Goal: Task Accomplishment & Management: Manage account settings

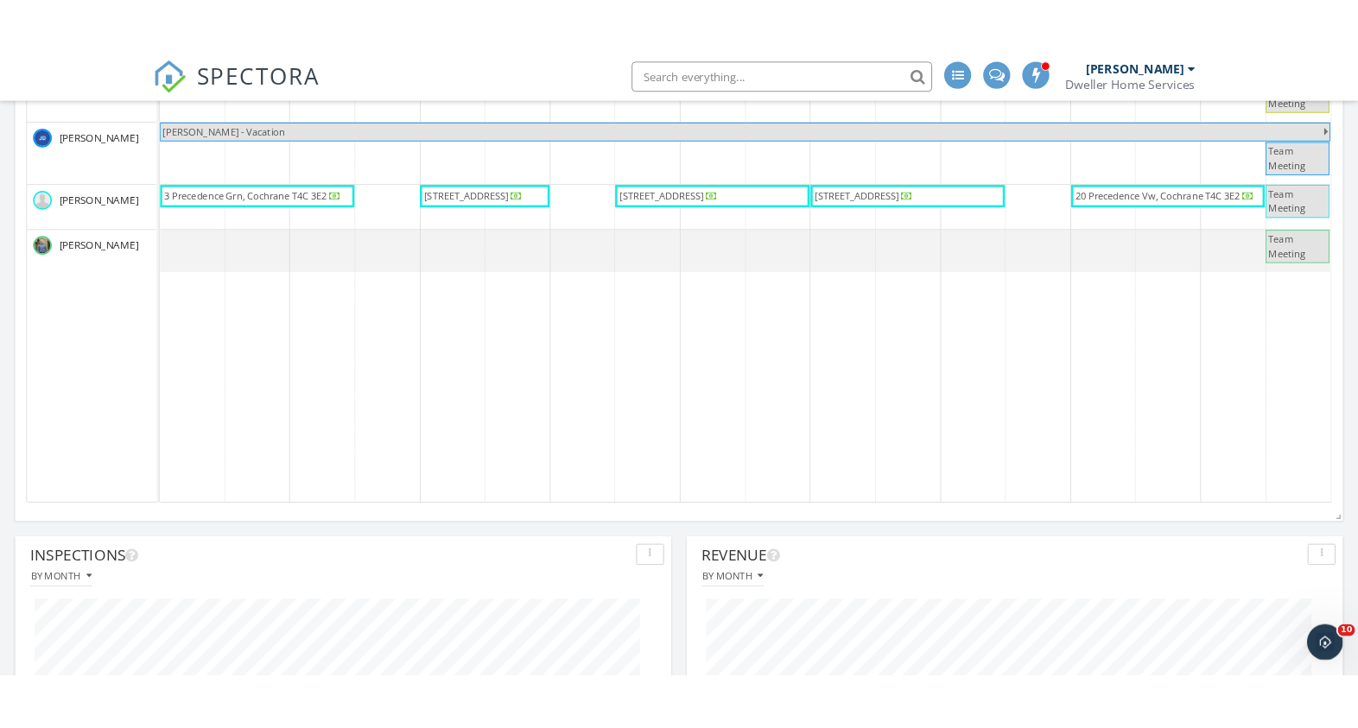
scroll to position [950, 0]
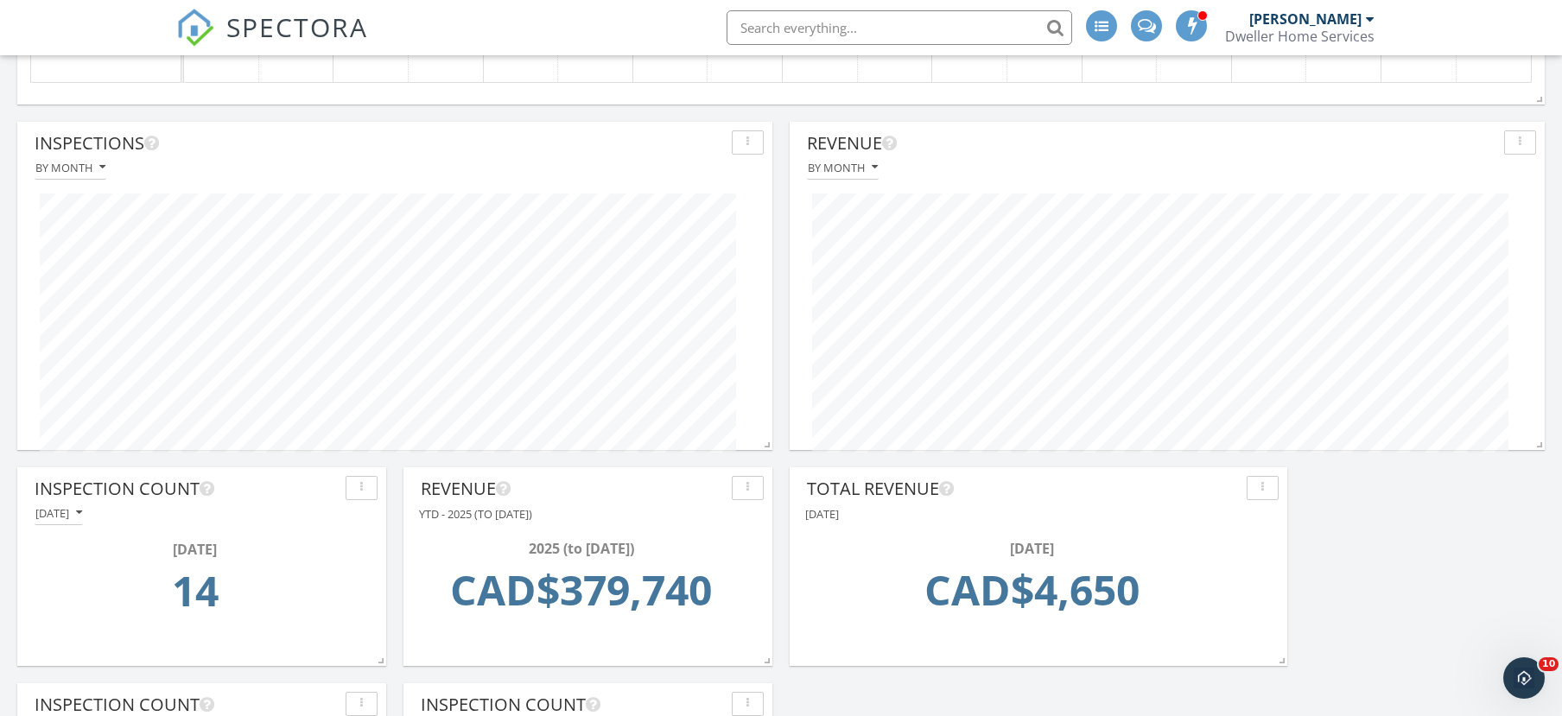
click at [691, 166] on div "By month" at bounding box center [395, 167] width 738 height 23
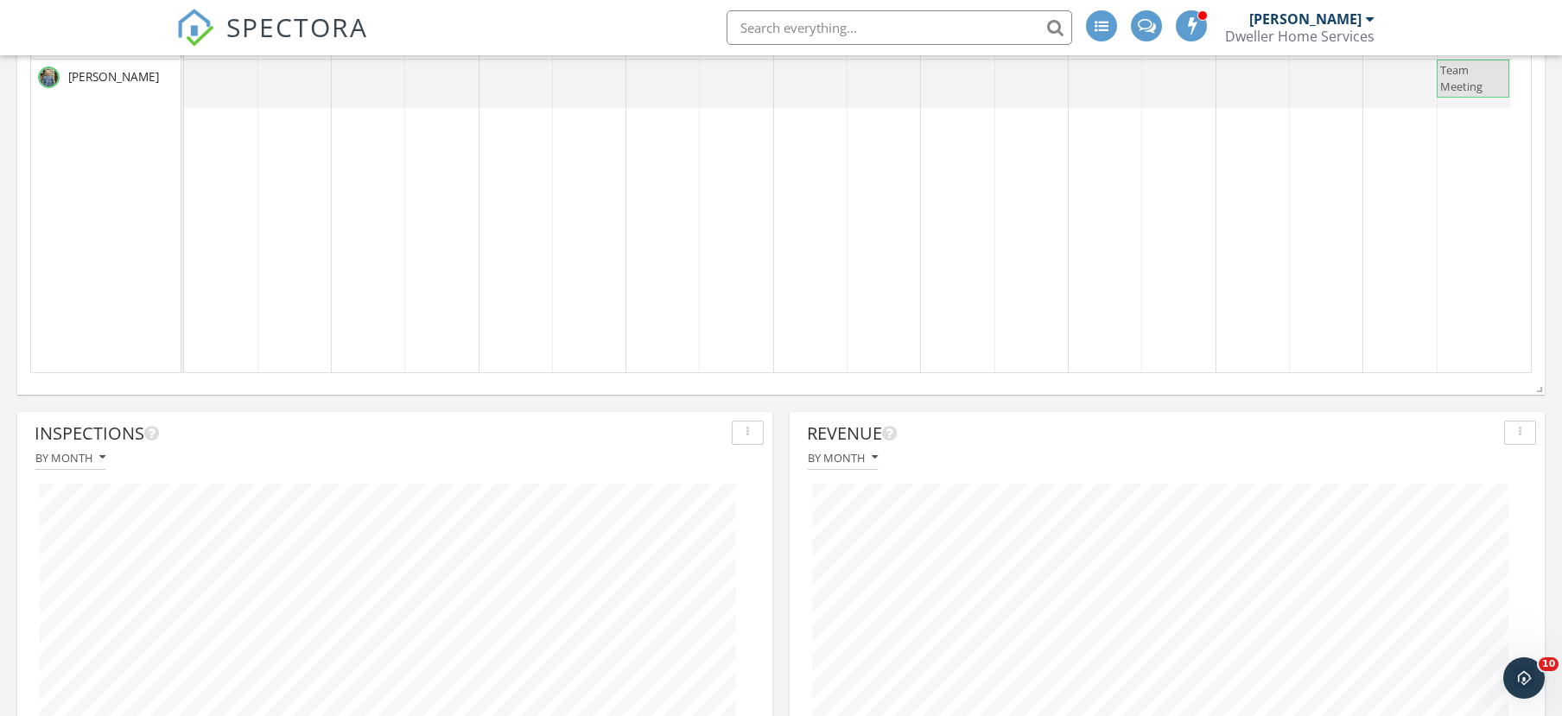
scroll to position [777, 0]
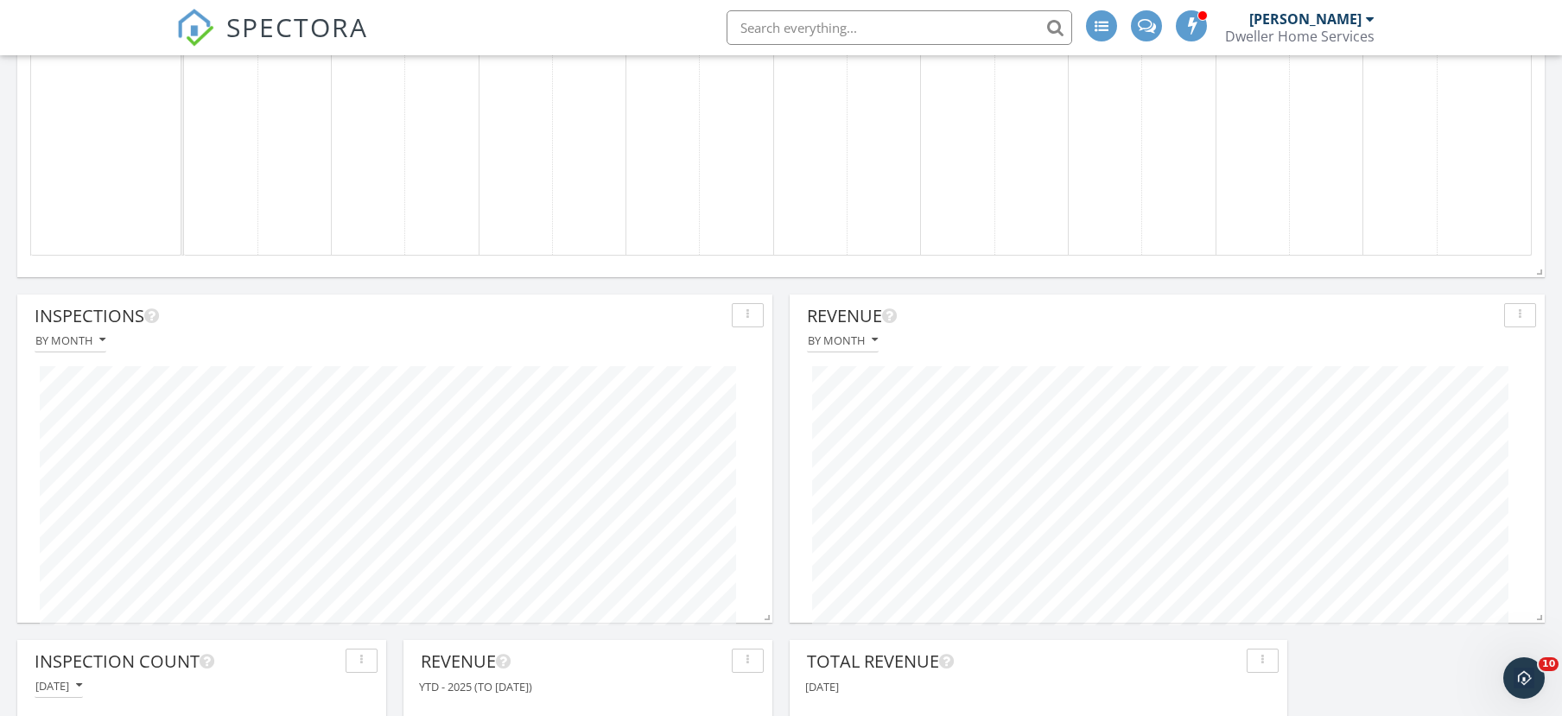
click at [789, 355] on div "Revenue By month" at bounding box center [1166, 471] width 755 height 353
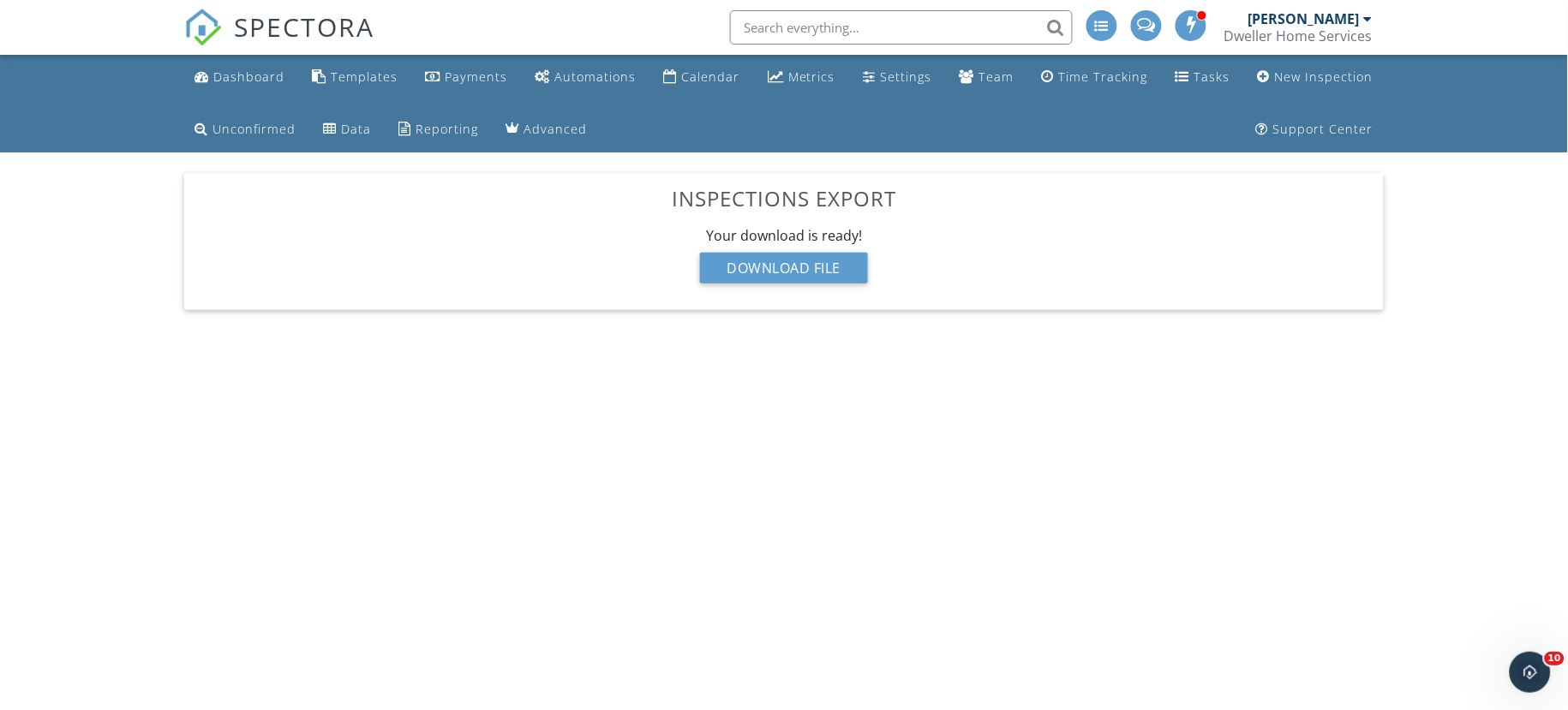
click at [261, 78] on div "Dashboard" at bounding box center [249, 76] width 71 height 16
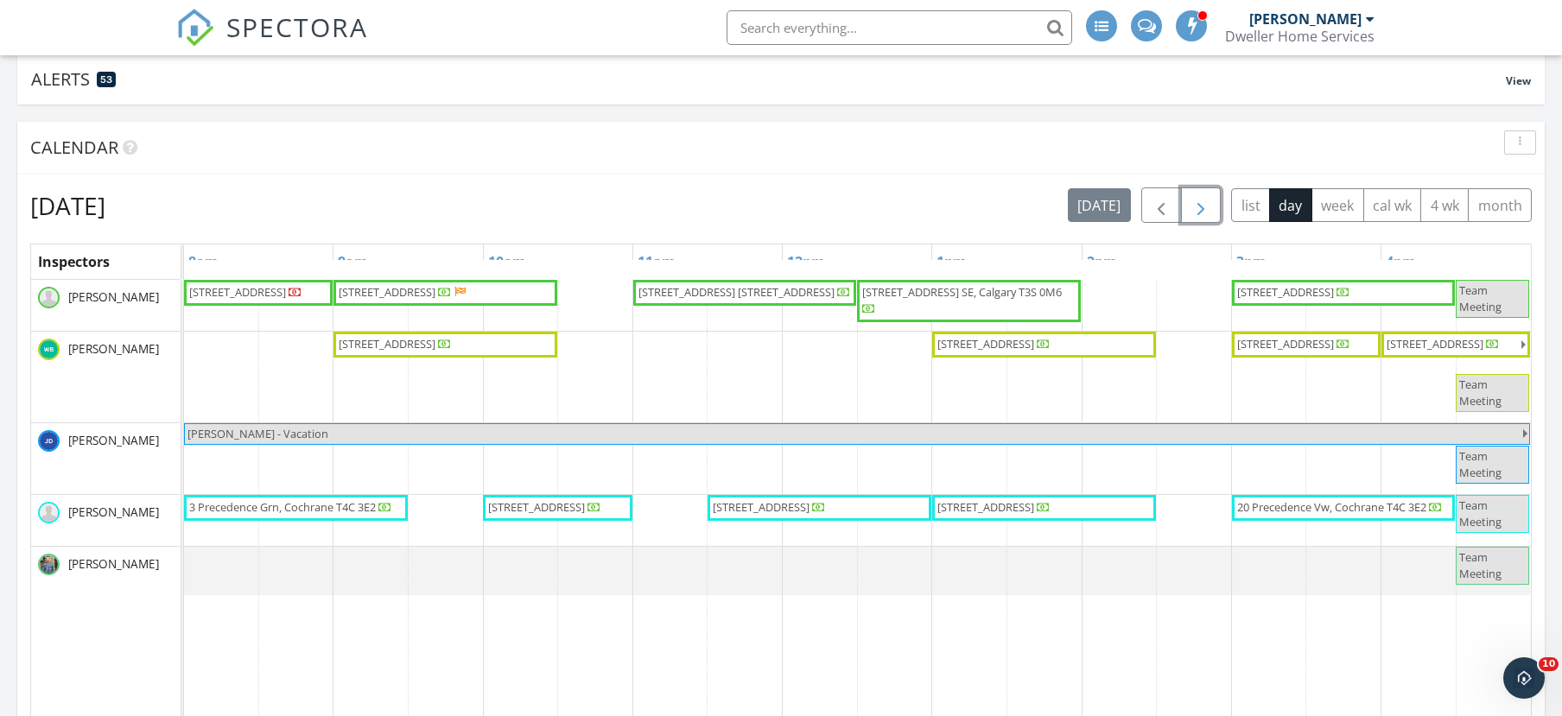
click at [1217, 203] on button "button" at bounding box center [1201, 204] width 41 height 35
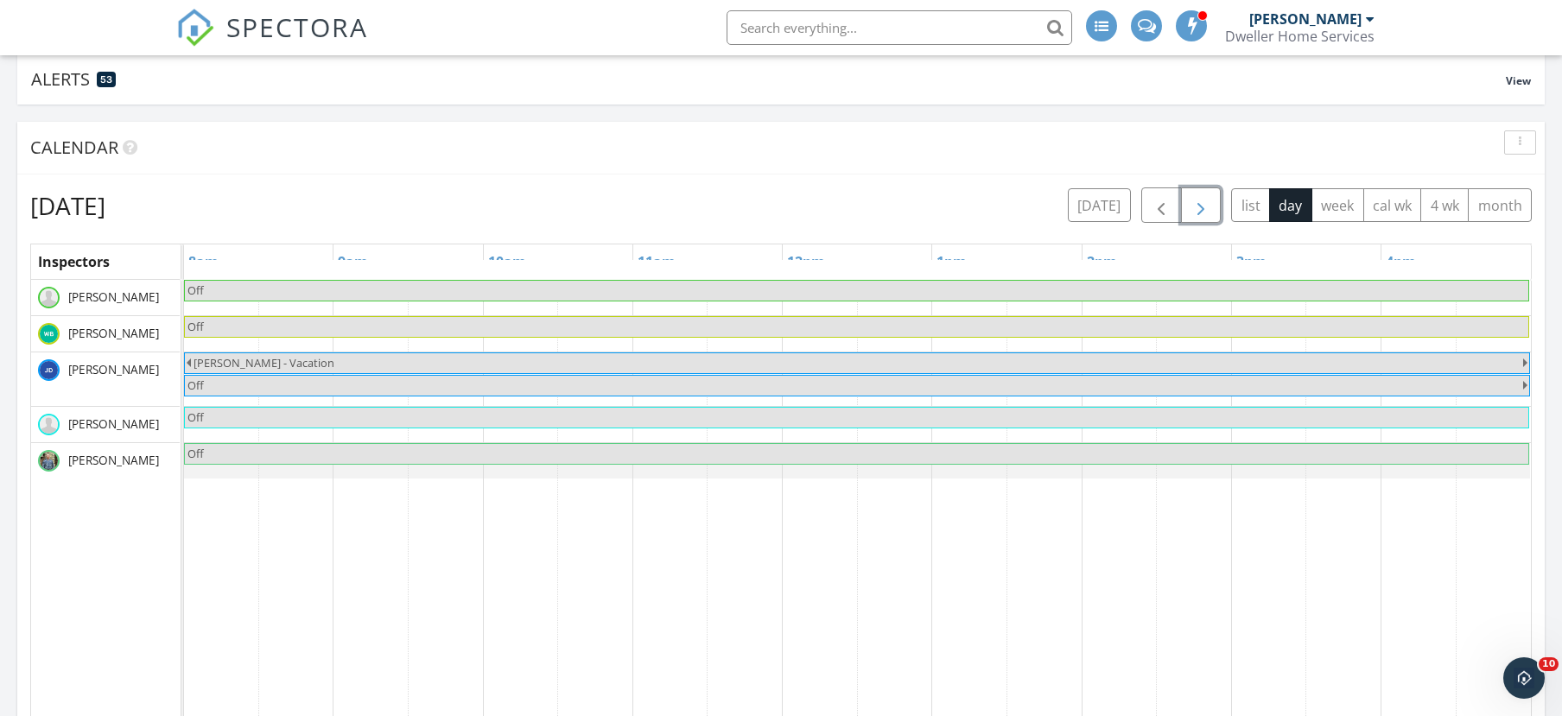
click at [1217, 203] on button "button" at bounding box center [1201, 204] width 41 height 35
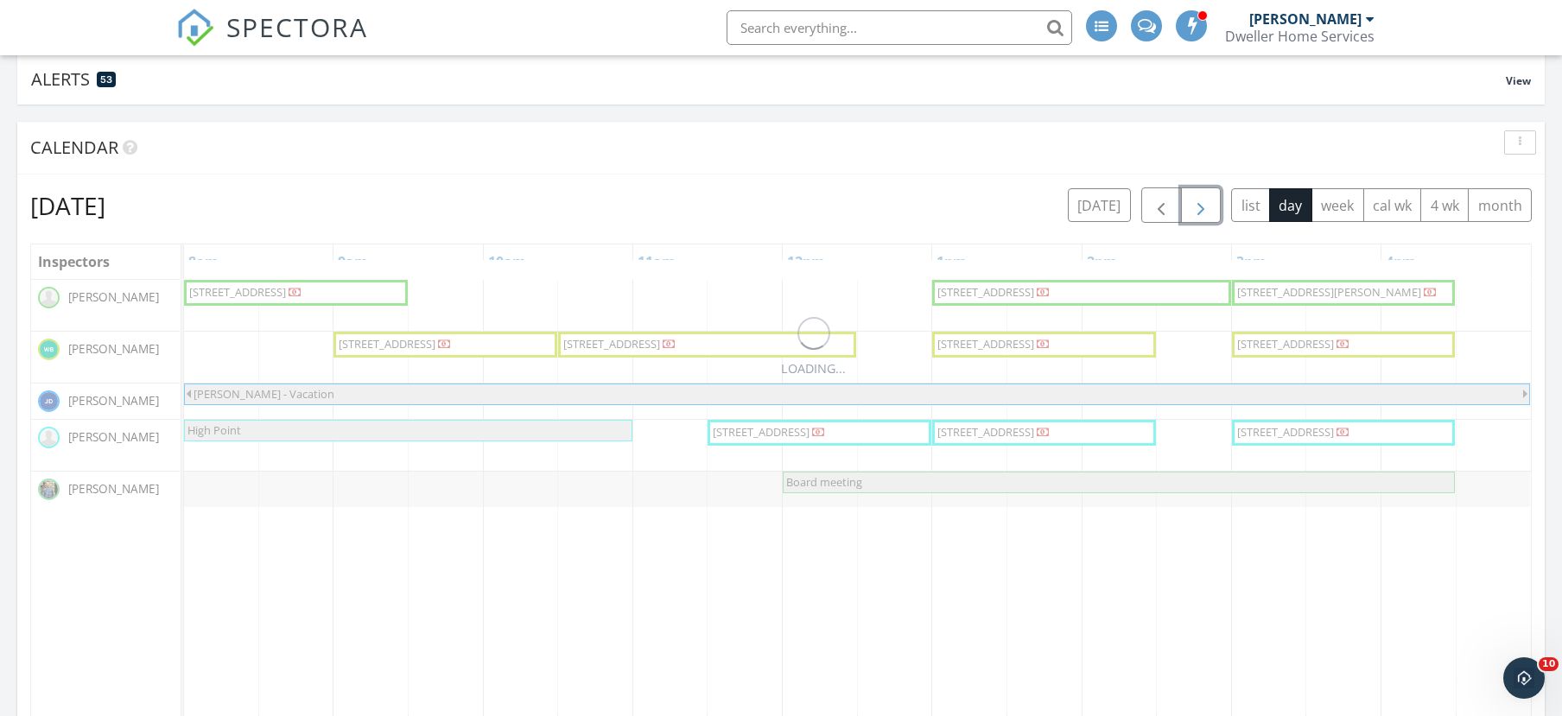
click at [1217, 203] on button "button" at bounding box center [1201, 204] width 41 height 35
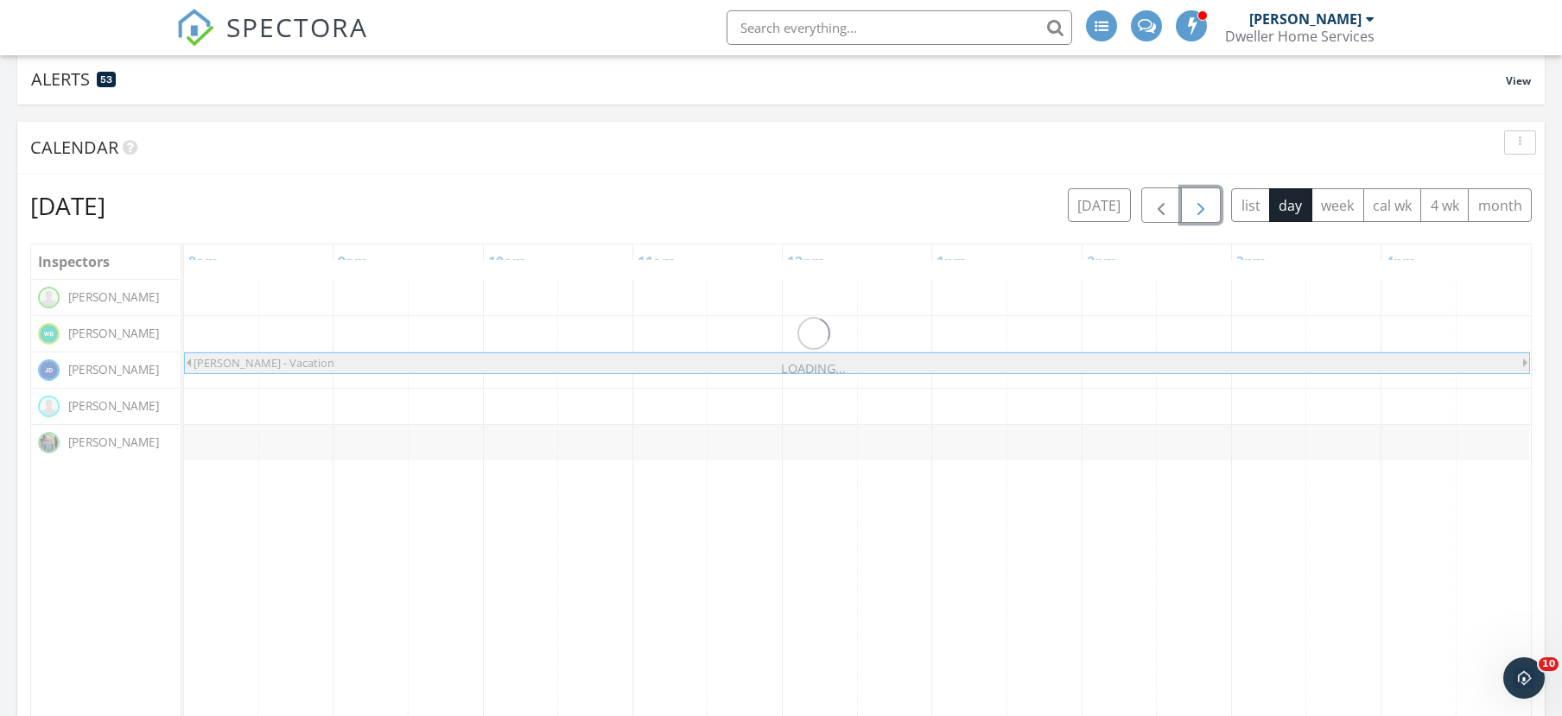
click at [1217, 203] on button "button" at bounding box center [1201, 204] width 41 height 35
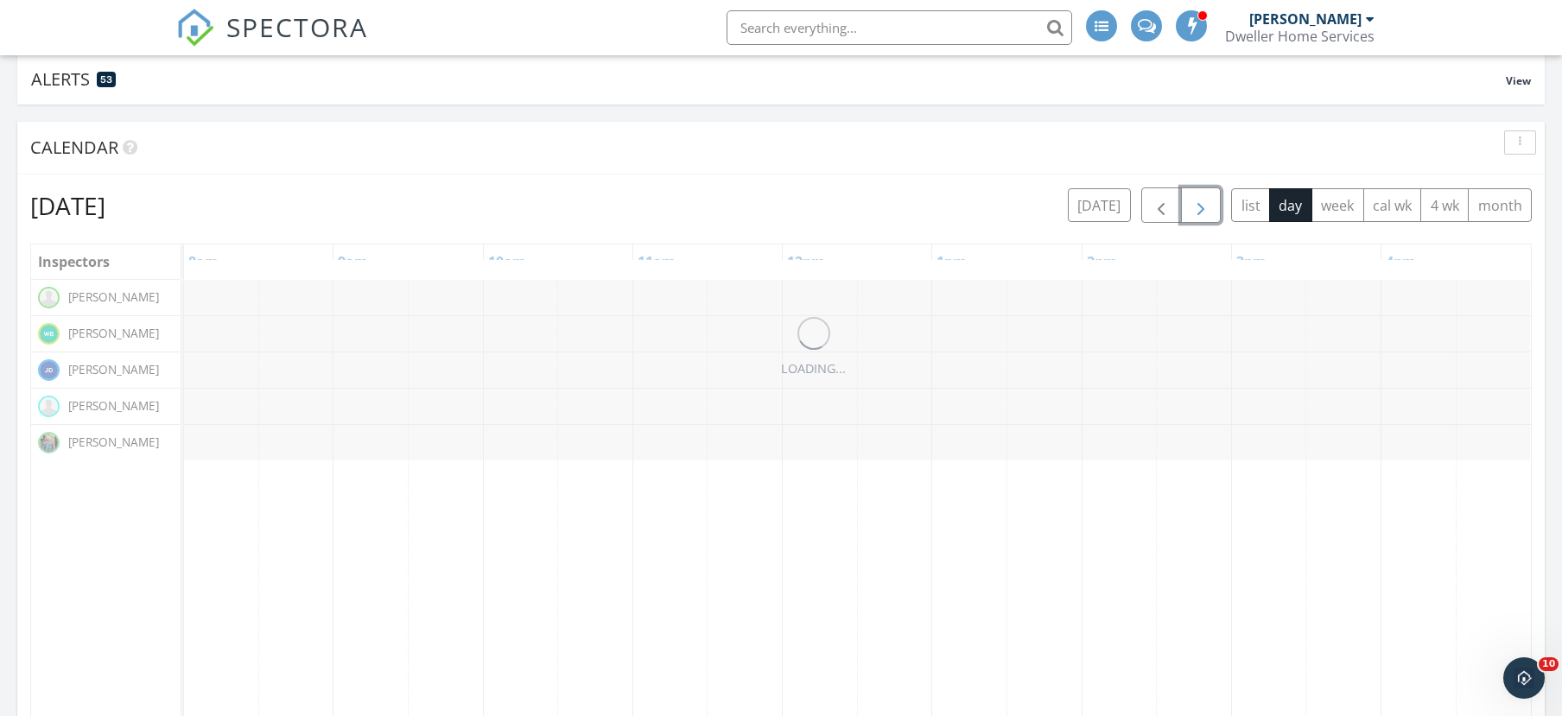
click at [1217, 203] on button "button" at bounding box center [1201, 204] width 41 height 35
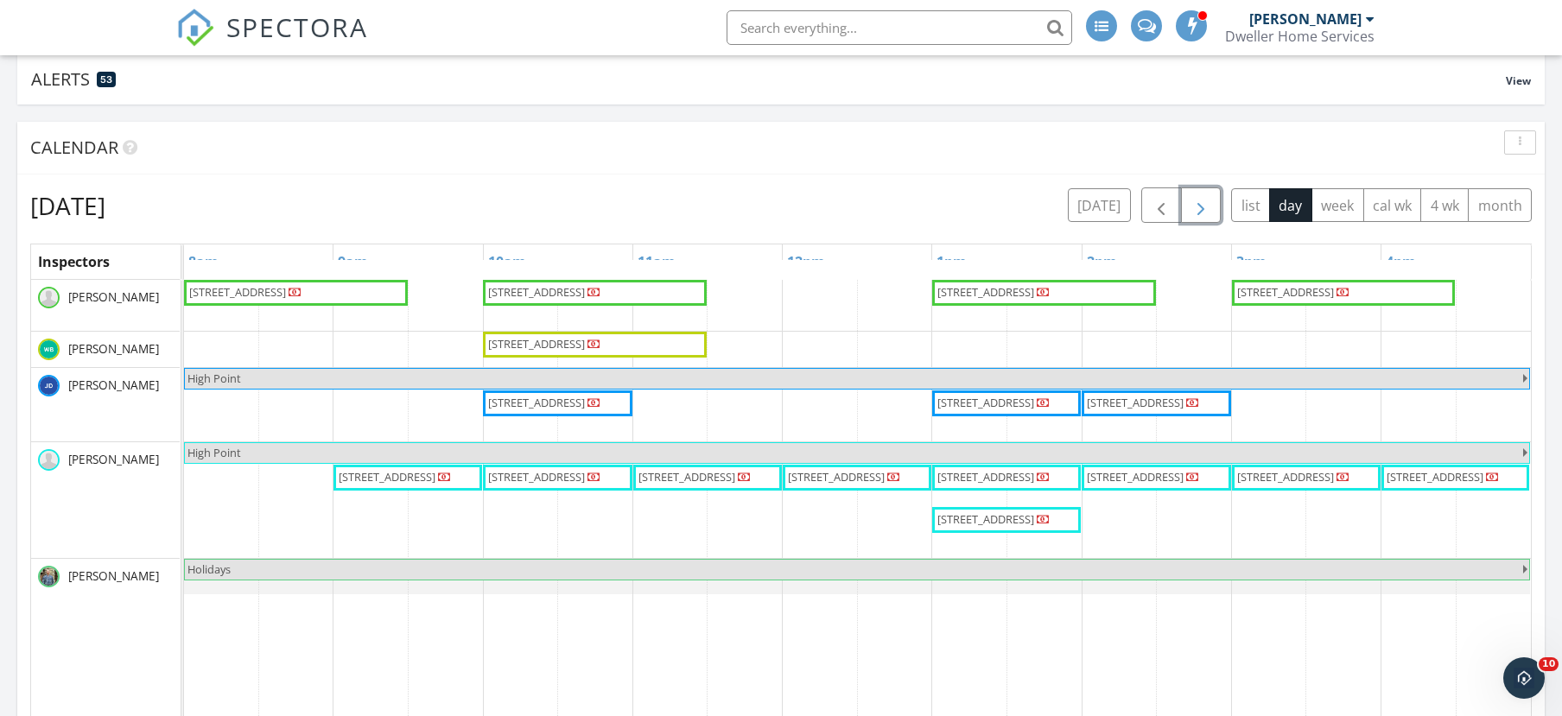
click at [1217, 203] on button "button" at bounding box center [1201, 204] width 41 height 35
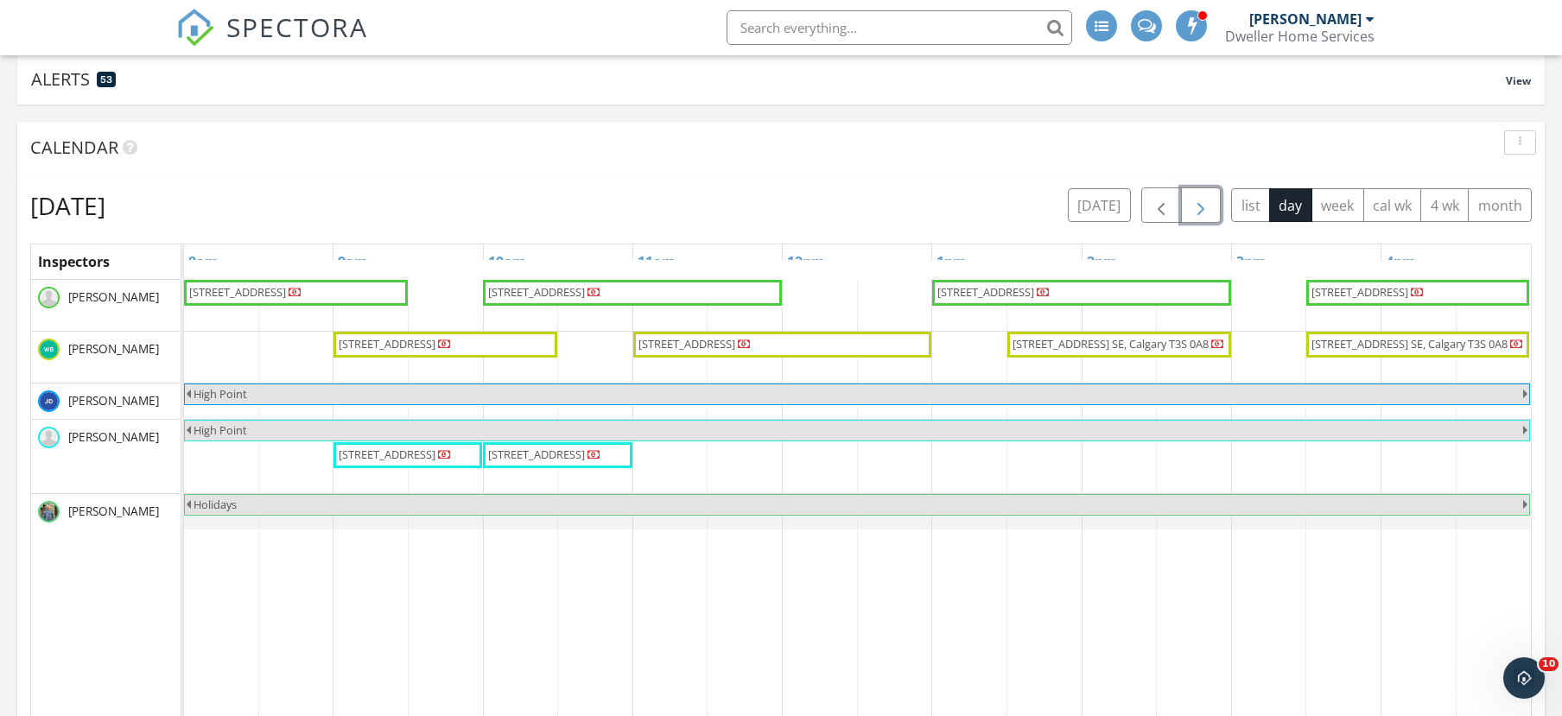
click at [1217, 203] on button "button" at bounding box center [1201, 204] width 41 height 35
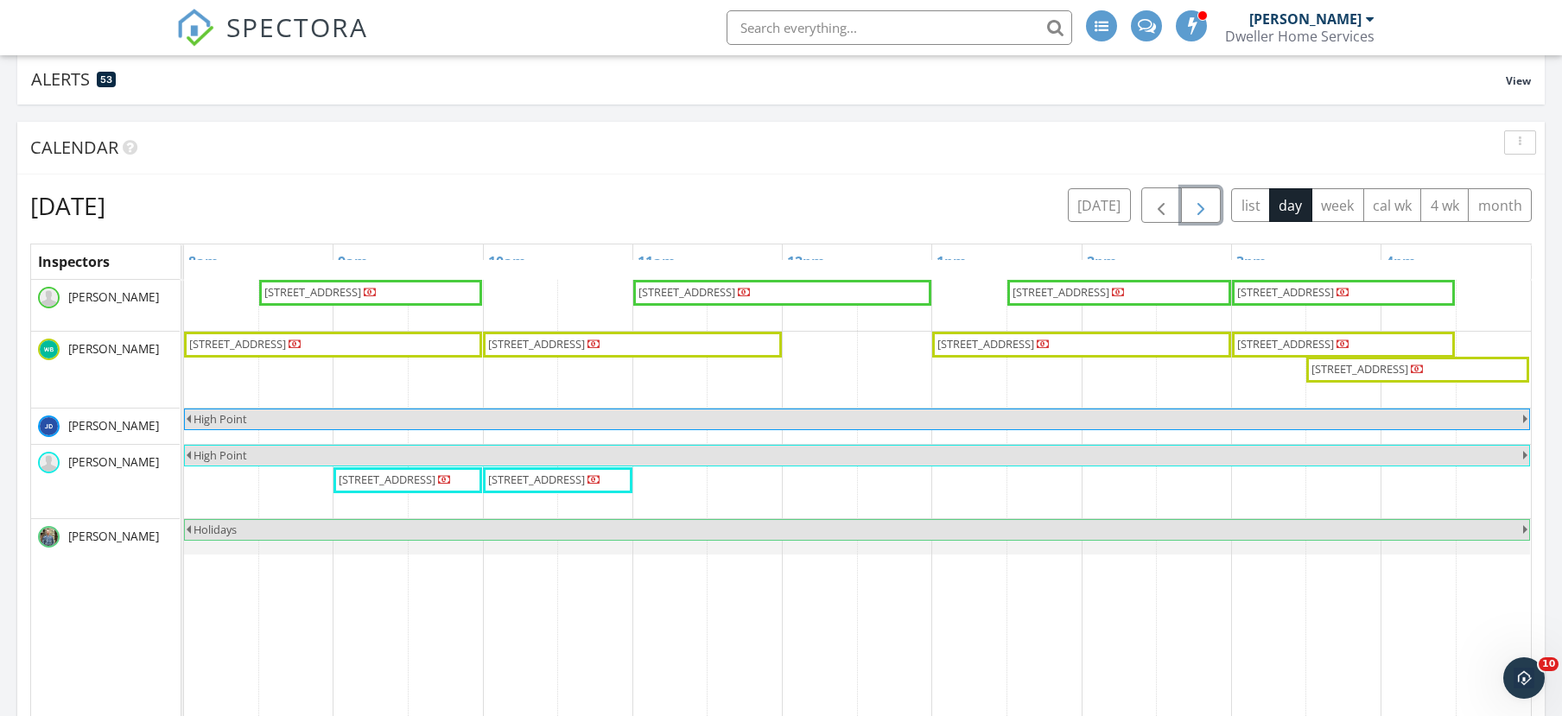
click at [1206, 206] on span "button" at bounding box center [1200, 205] width 21 height 21
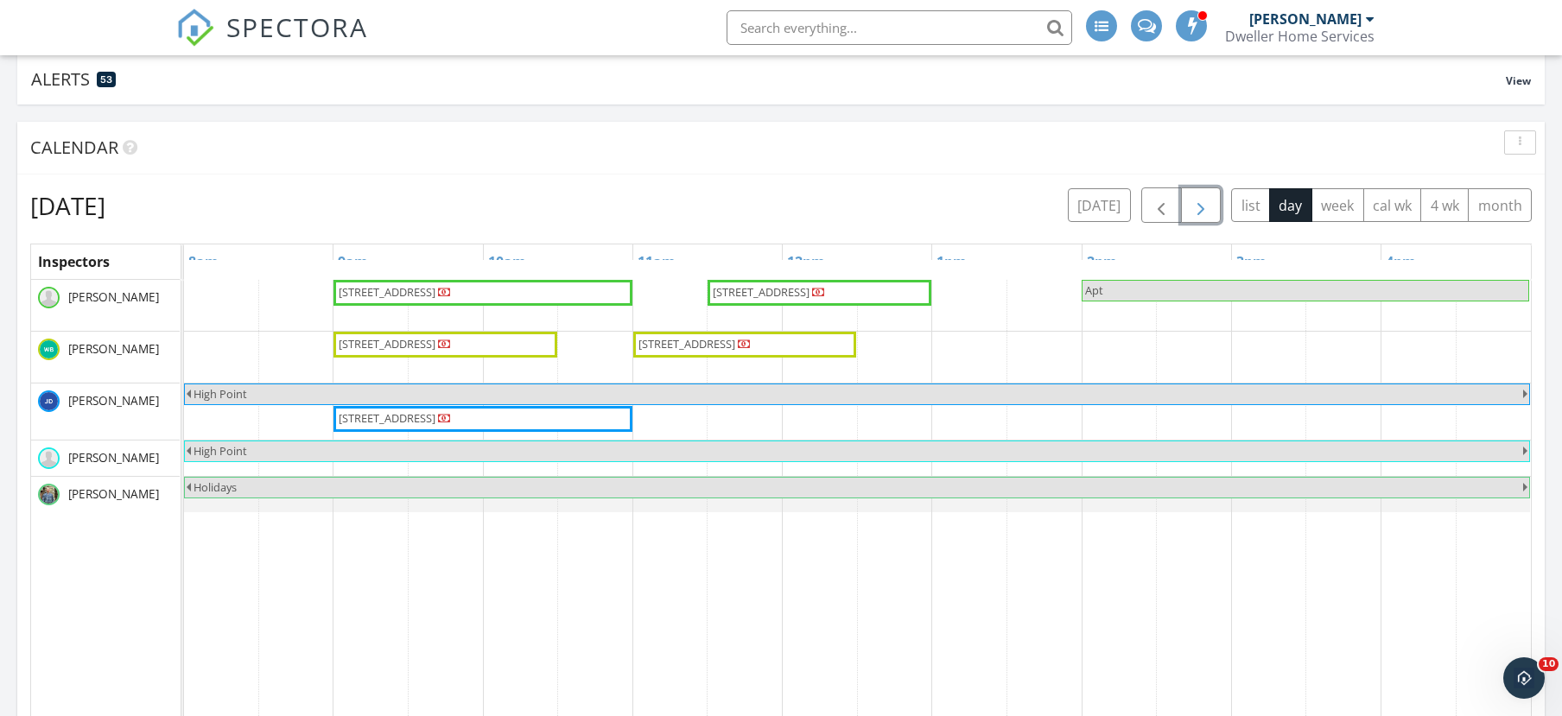
click at [1199, 204] on span "button" at bounding box center [1200, 205] width 21 height 21
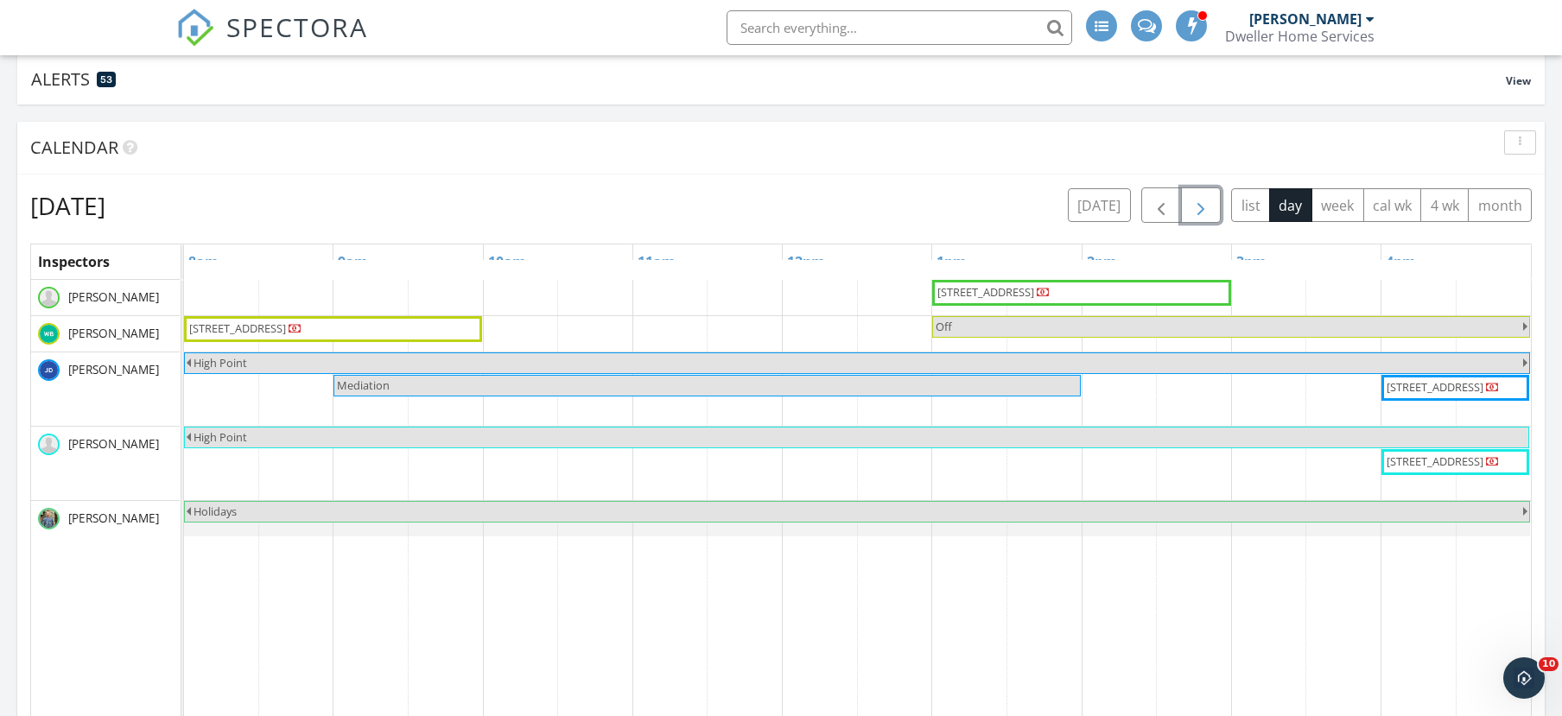
click at [1199, 204] on span "button" at bounding box center [1200, 205] width 21 height 21
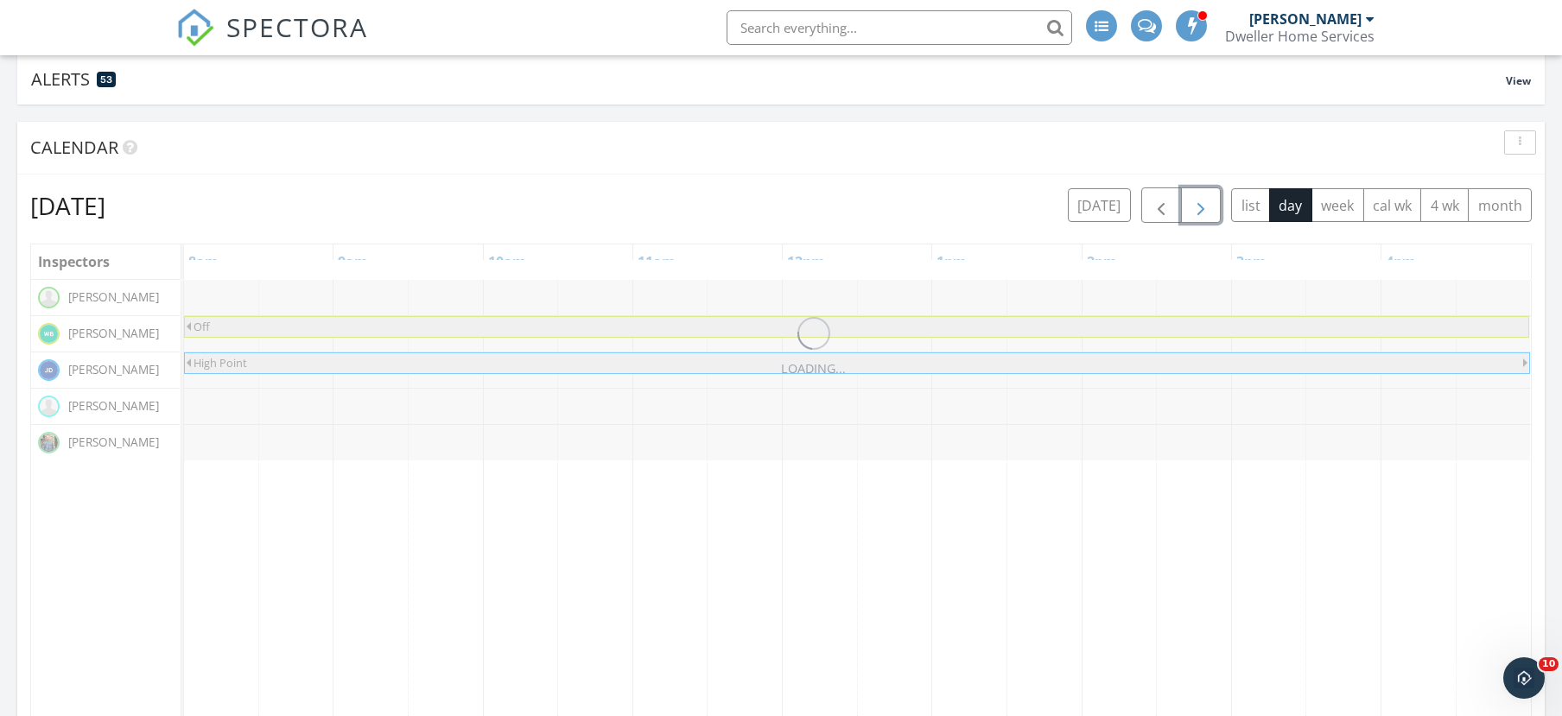
click at [1199, 204] on span "button" at bounding box center [1200, 205] width 21 height 21
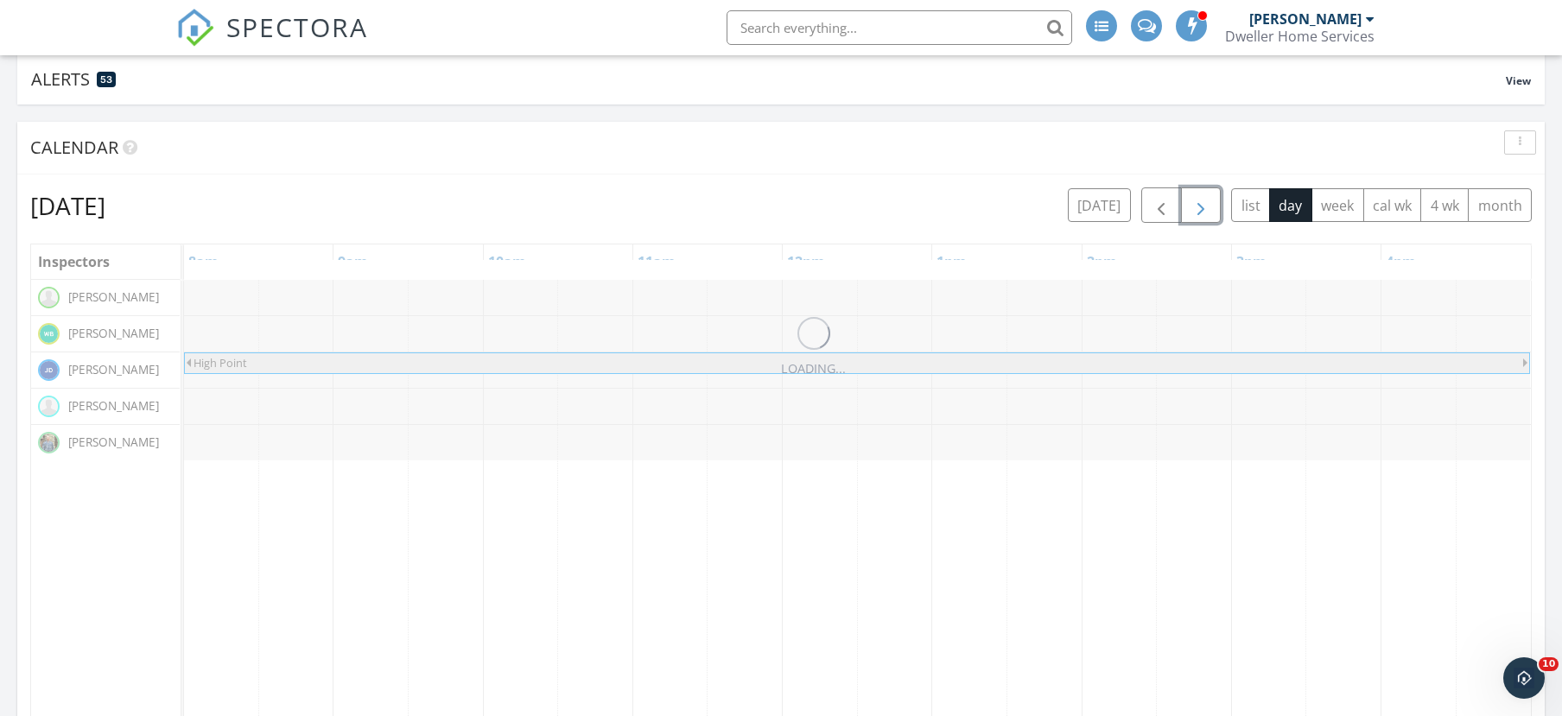
click at [1199, 204] on span "button" at bounding box center [1200, 205] width 21 height 21
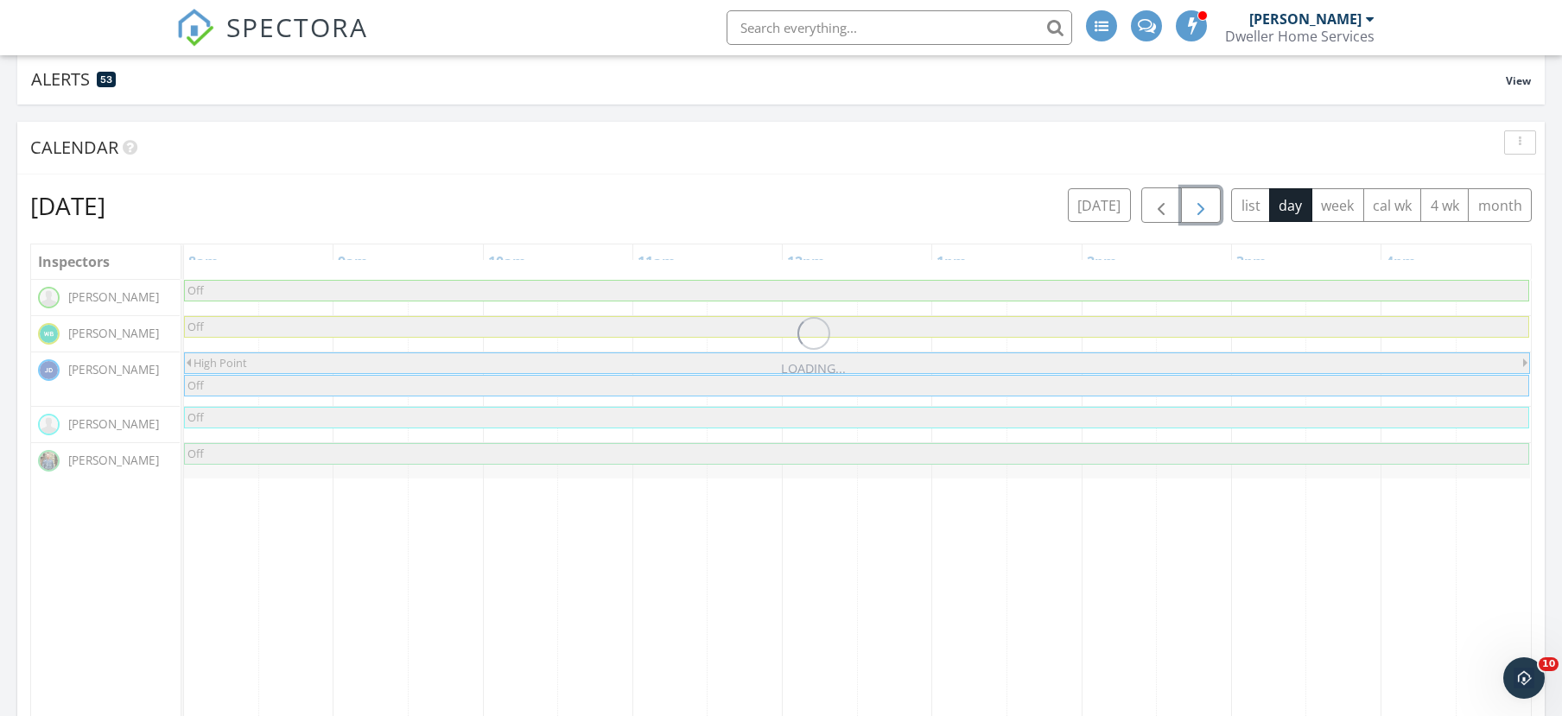
click at [1199, 204] on span "button" at bounding box center [1200, 205] width 21 height 21
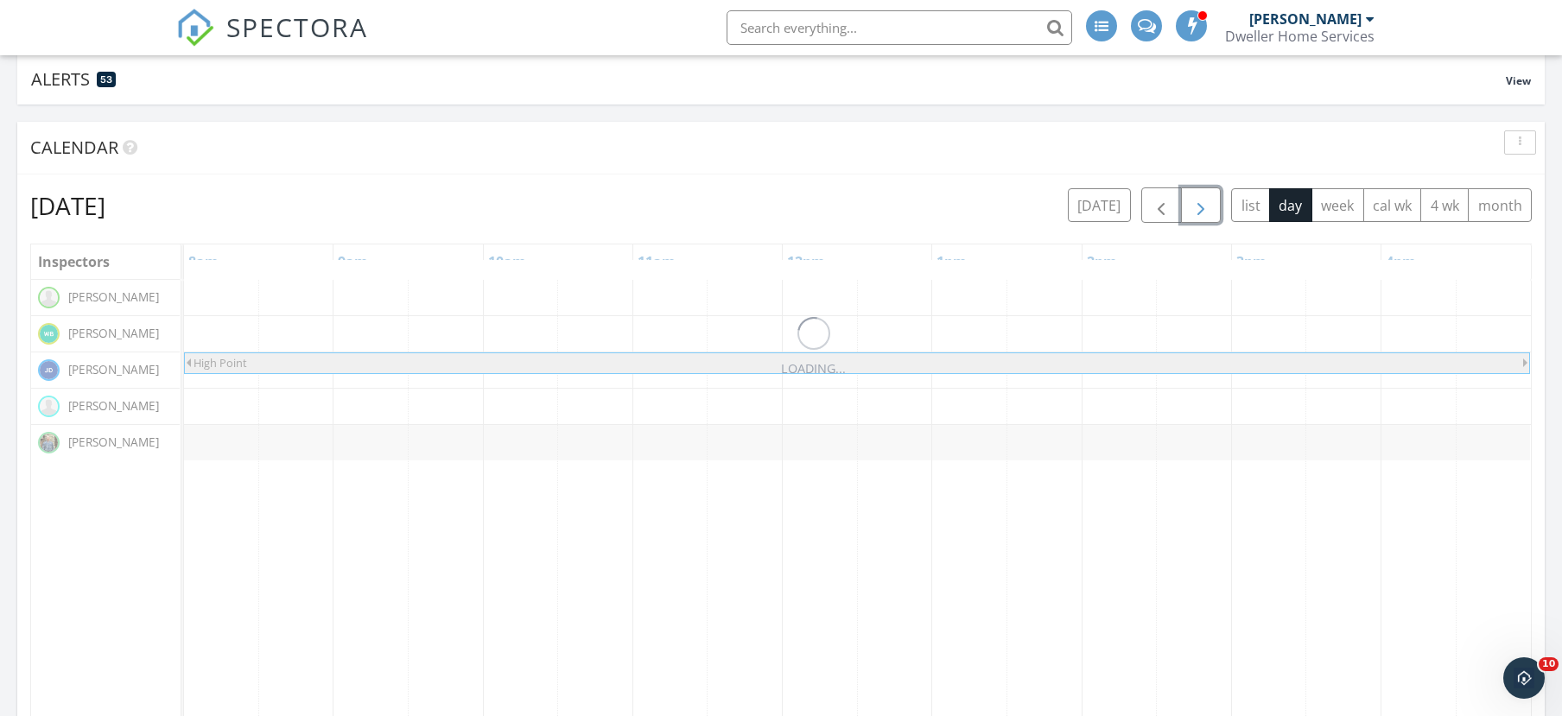
click at [1199, 204] on span "button" at bounding box center [1200, 205] width 21 height 21
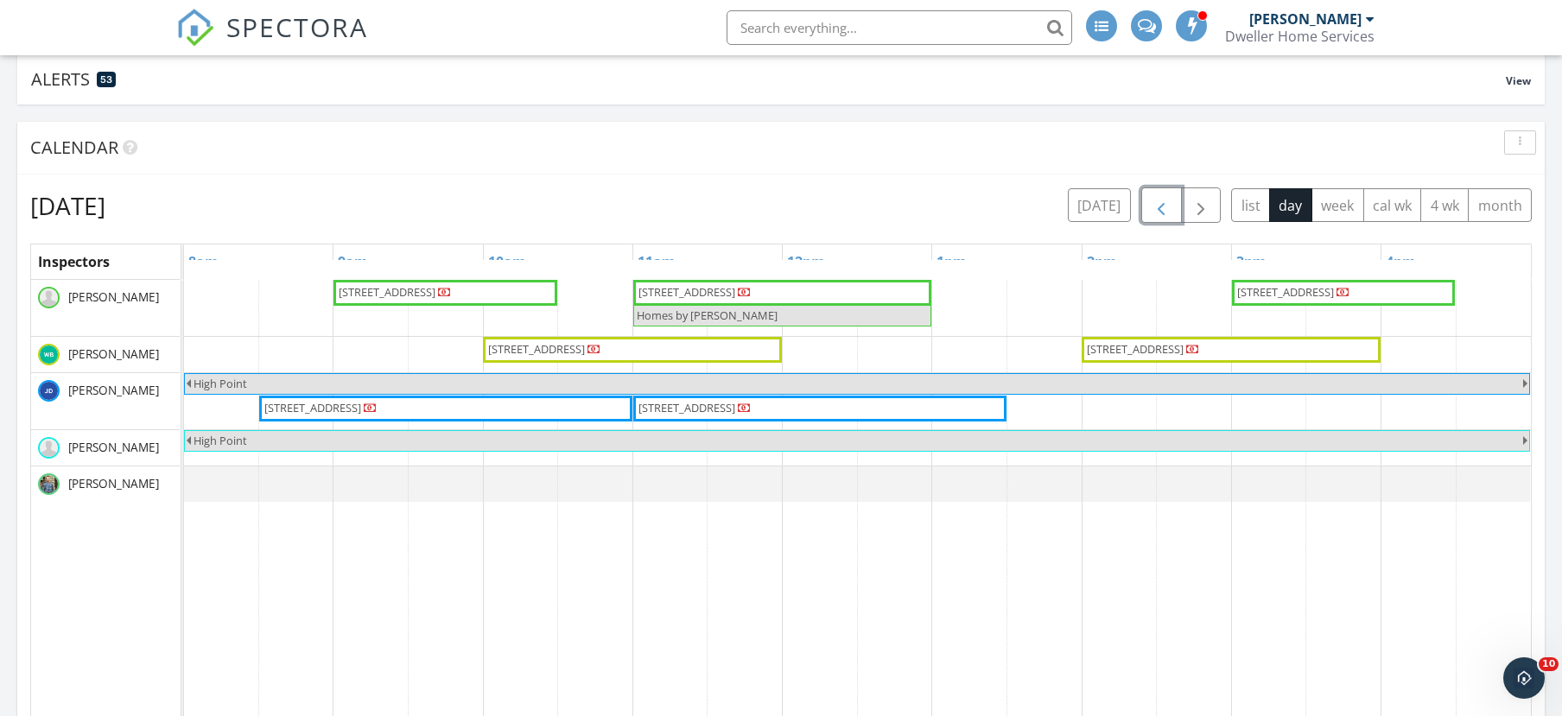
click at [1165, 204] on span "button" at bounding box center [1161, 205] width 21 height 21
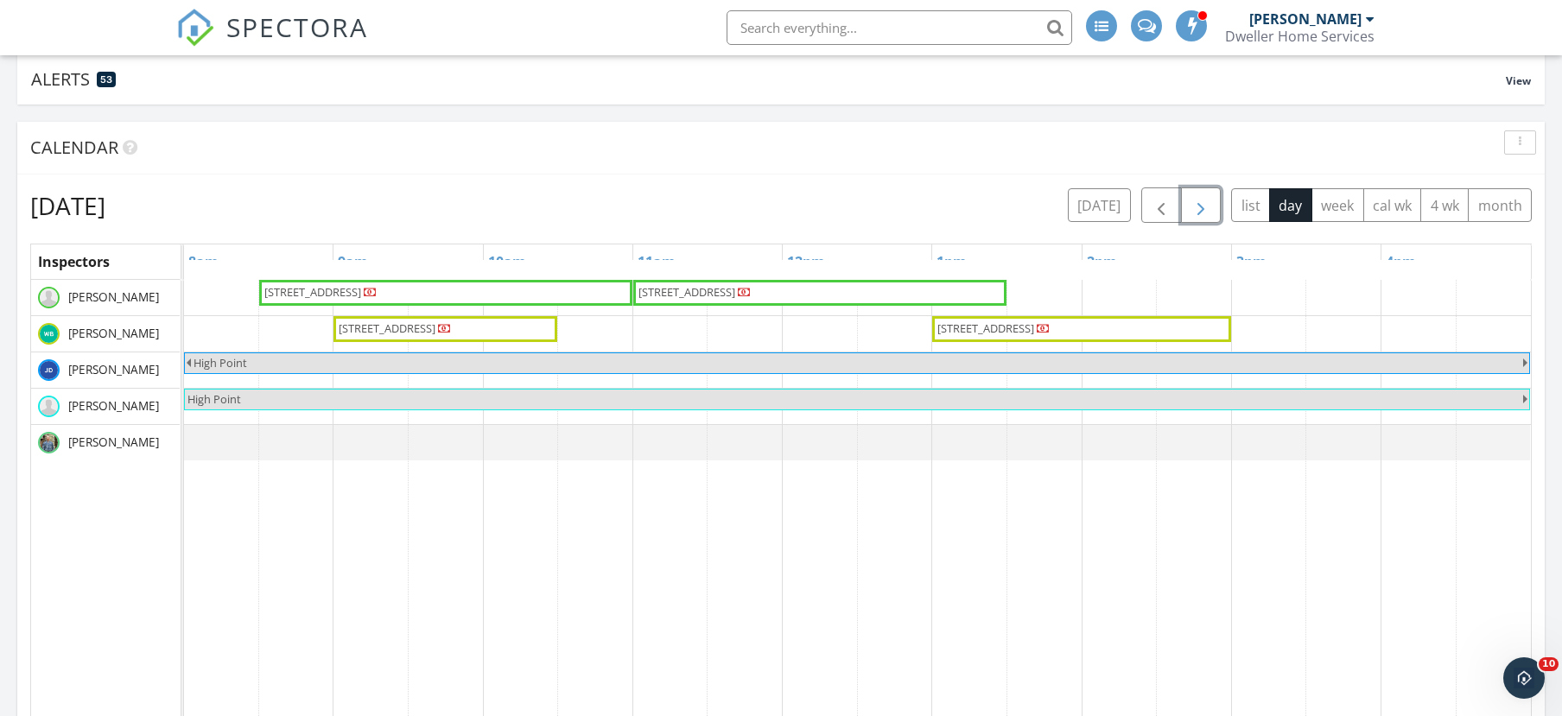
click at [1204, 200] on span "button" at bounding box center [1200, 205] width 21 height 21
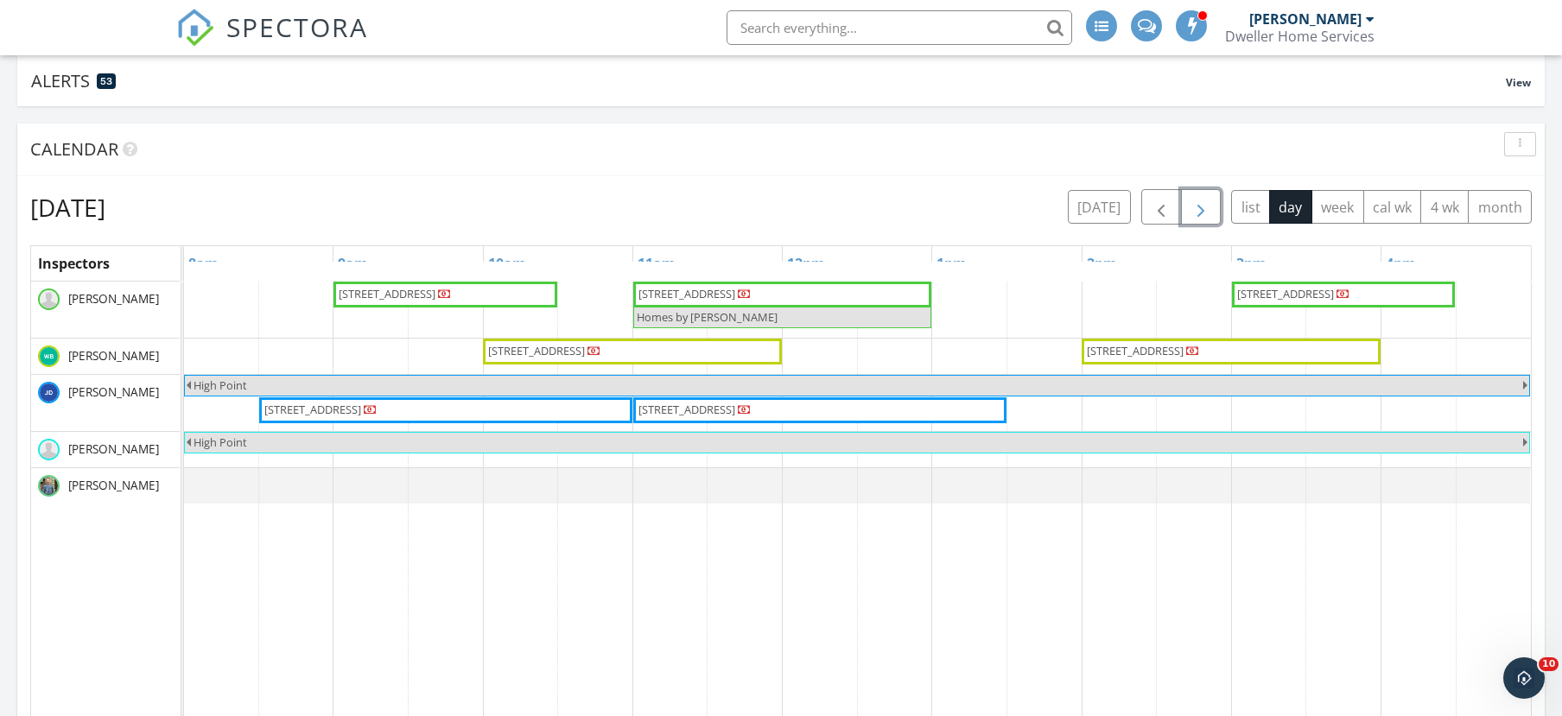
scroll to position [173, 0]
click at [1196, 199] on span "button" at bounding box center [1200, 205] width 21 height 21
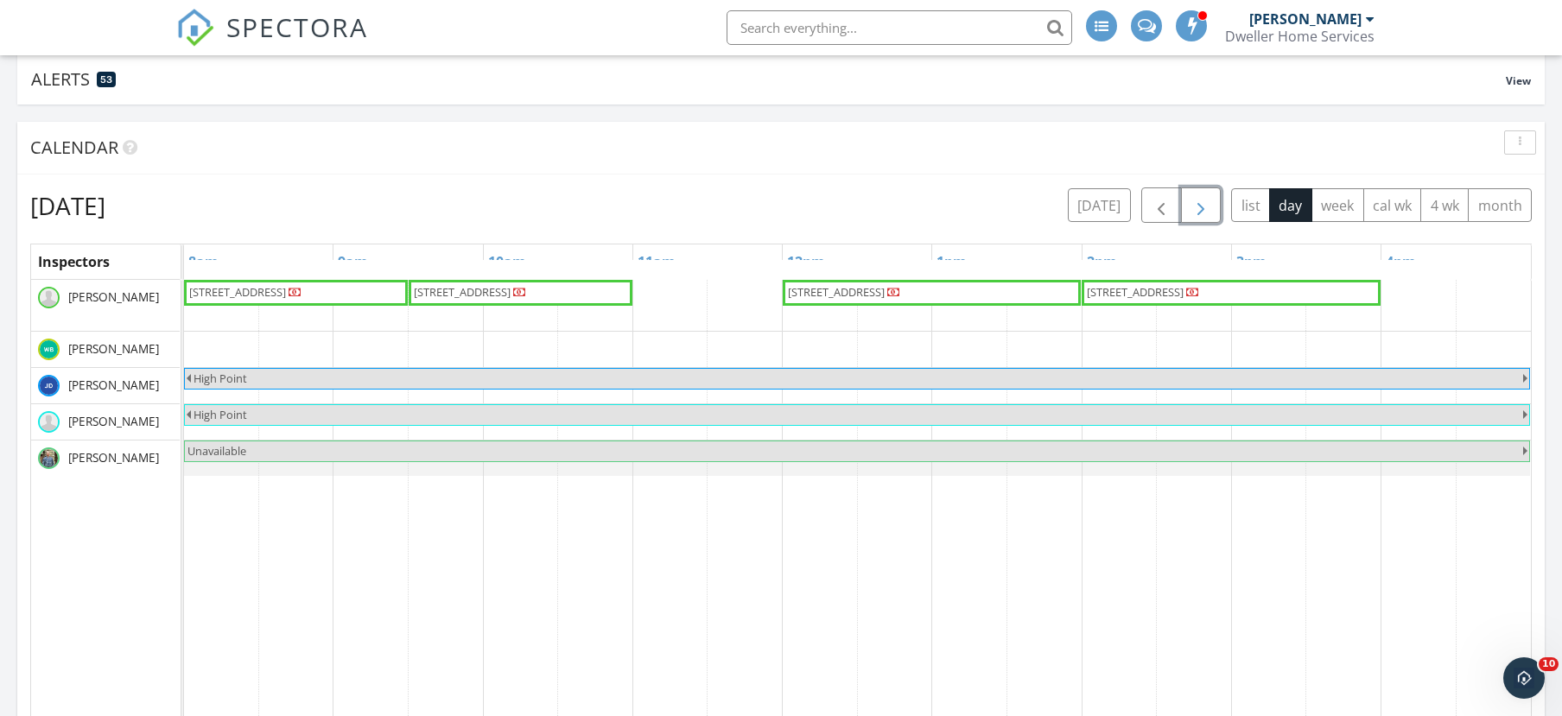
click at [1205, 211] on span "button" at bounding box center [1200, 205] width 21 height 21
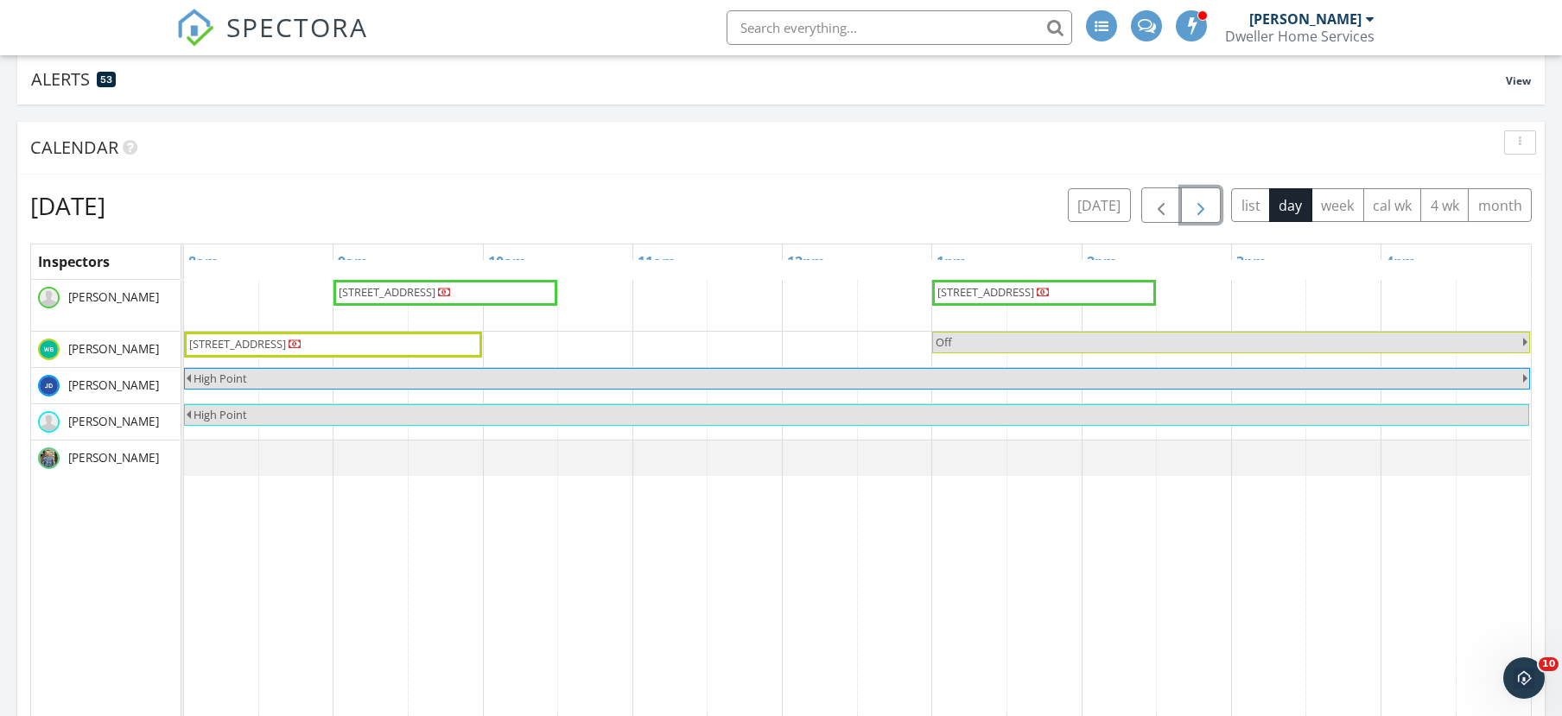
click at [1204, 212] on span "button" at bounding box center [1200, 205] width 21 height 21
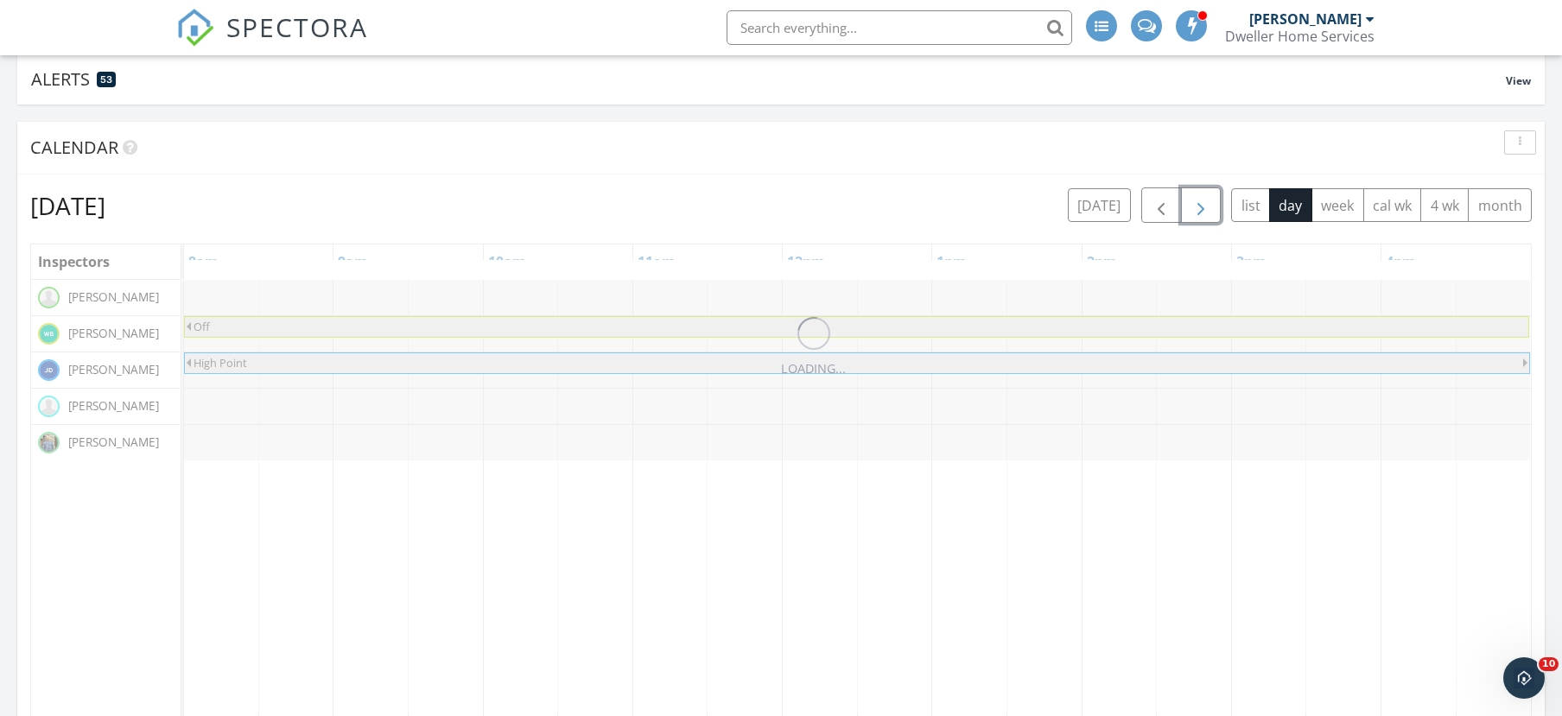
click at [1204, 212] on span "button" at bounding box center [1200, 205] width 21 height 21
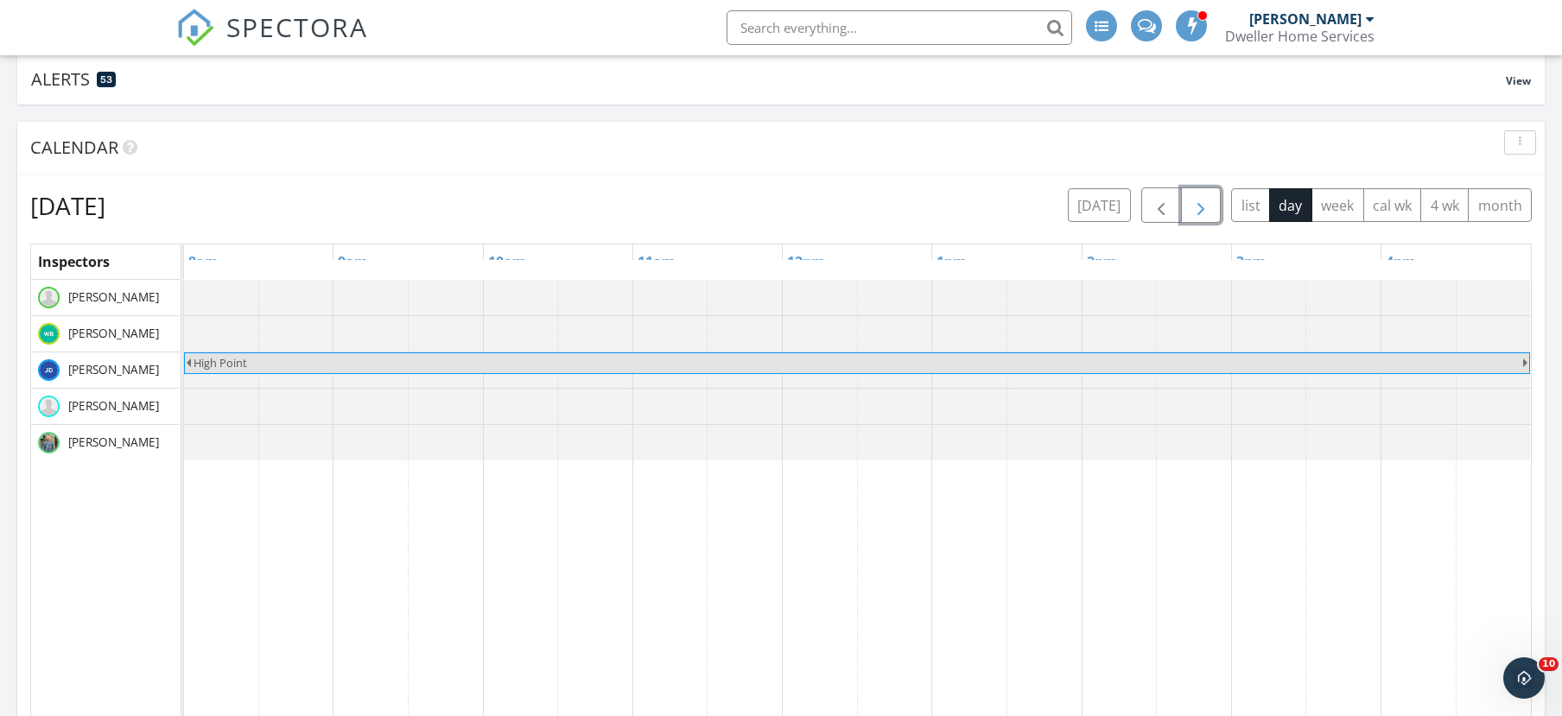
click at [1204, 212] on span "button" at bounding box center [1200, 205] width 21 height 21
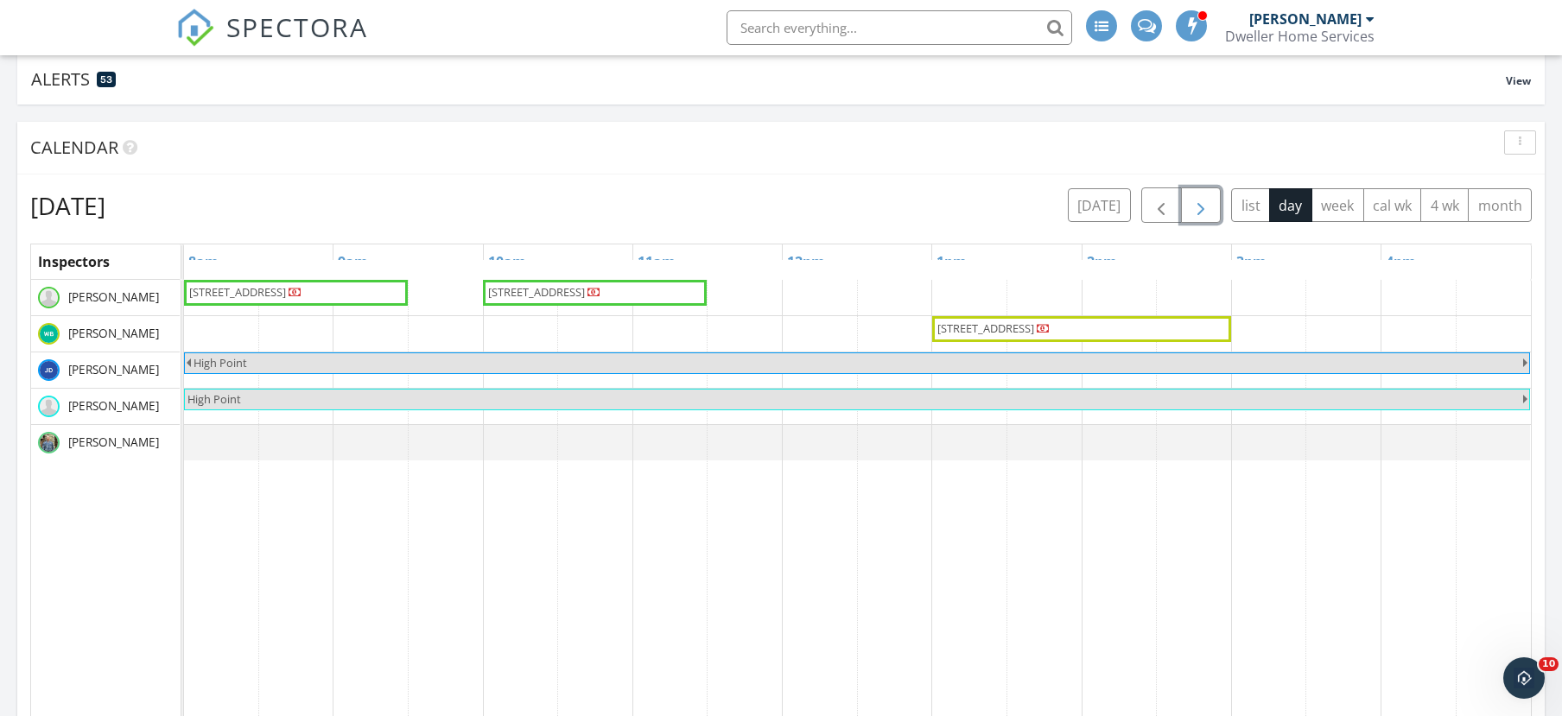
click at [1214, 205] on button "button" at bounding box center [1201, 204] width 41 height 35
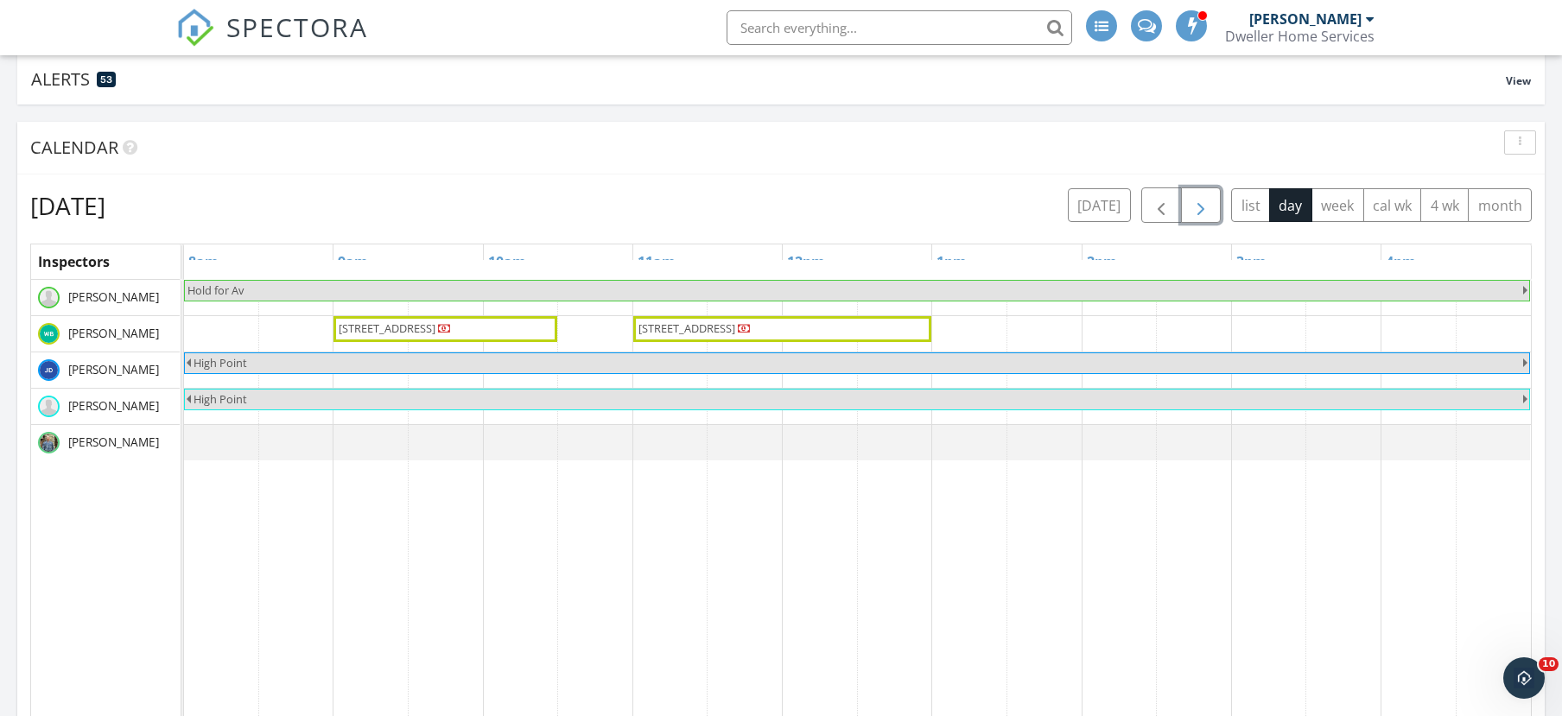
click at [1214, 205] on button "button" at bounding box center [1201, 204] width 41 height 35
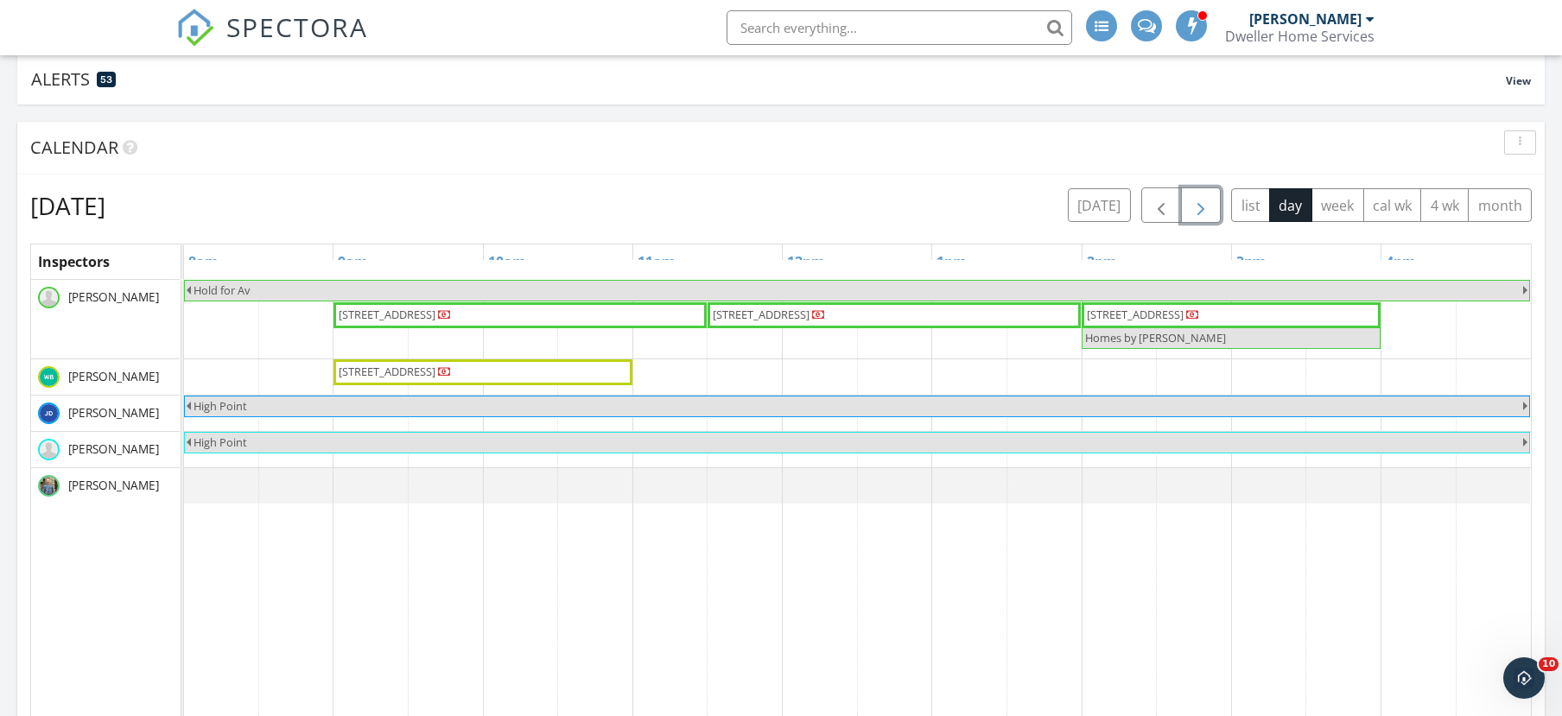
click at [1201, 202] on span "button" at bounding box center [1200, 205] width 21 height 21
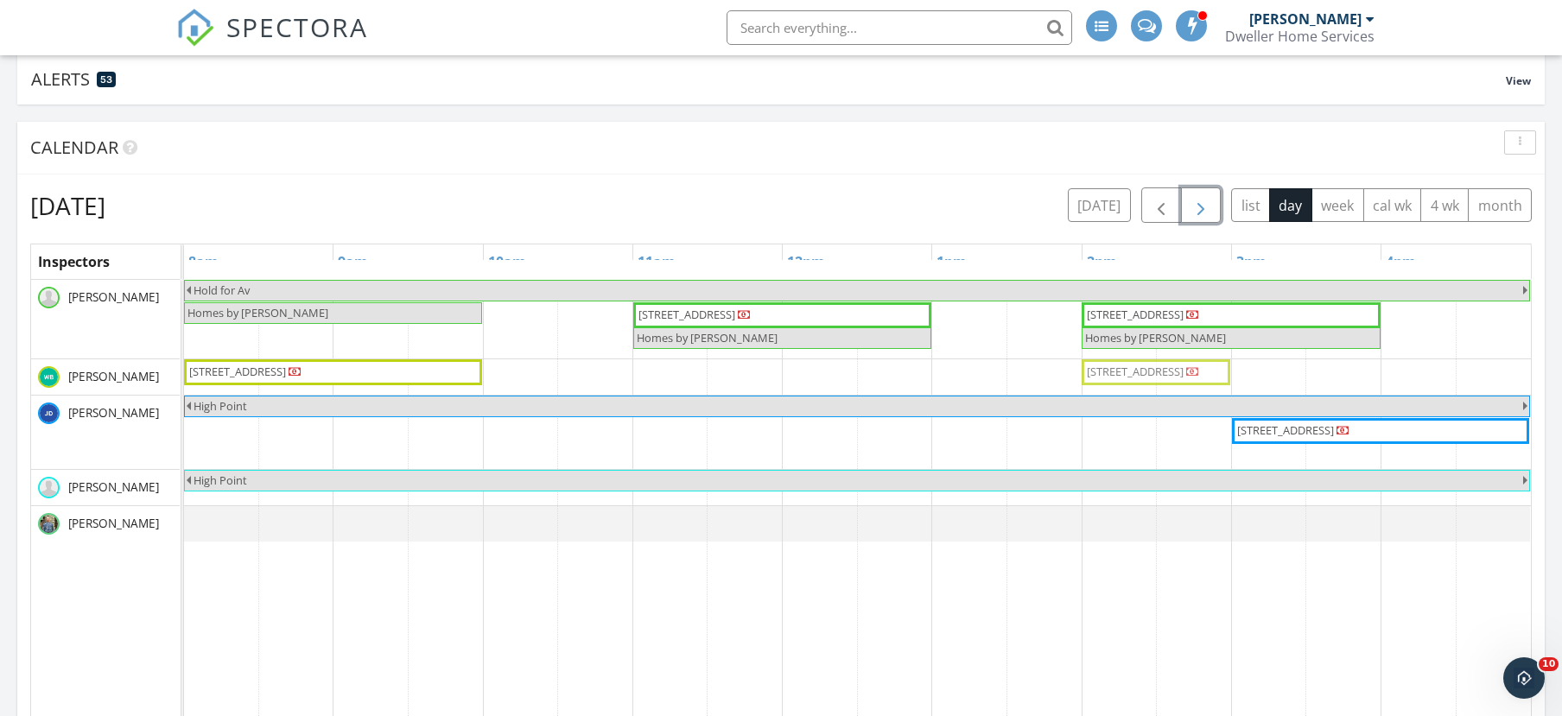
drag, startPoint x: 1184, startPoint y: 438, endPoint x: 1183, endPoint y: 383, distance: 55.3
click at [1183, 383] on tbody "Hold for Av Homes by Avi 19696 Sheriff King St SW, Calgary T2X 5T9 127 Royston …" at bounding box center [857, 411] width 1347 height 262
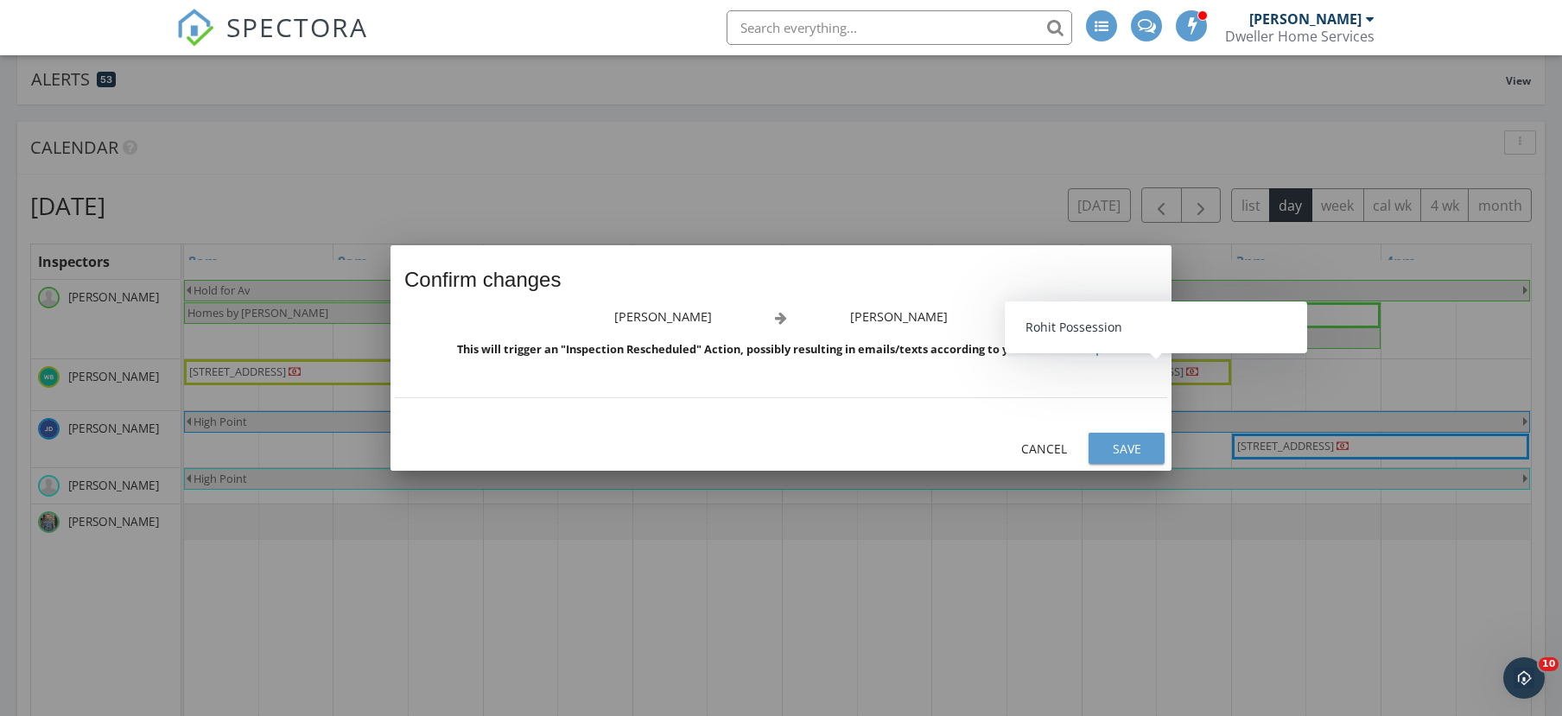
click at [1125, 446] on div "Save" at bounding box center [1126, 449] width 48 height 18
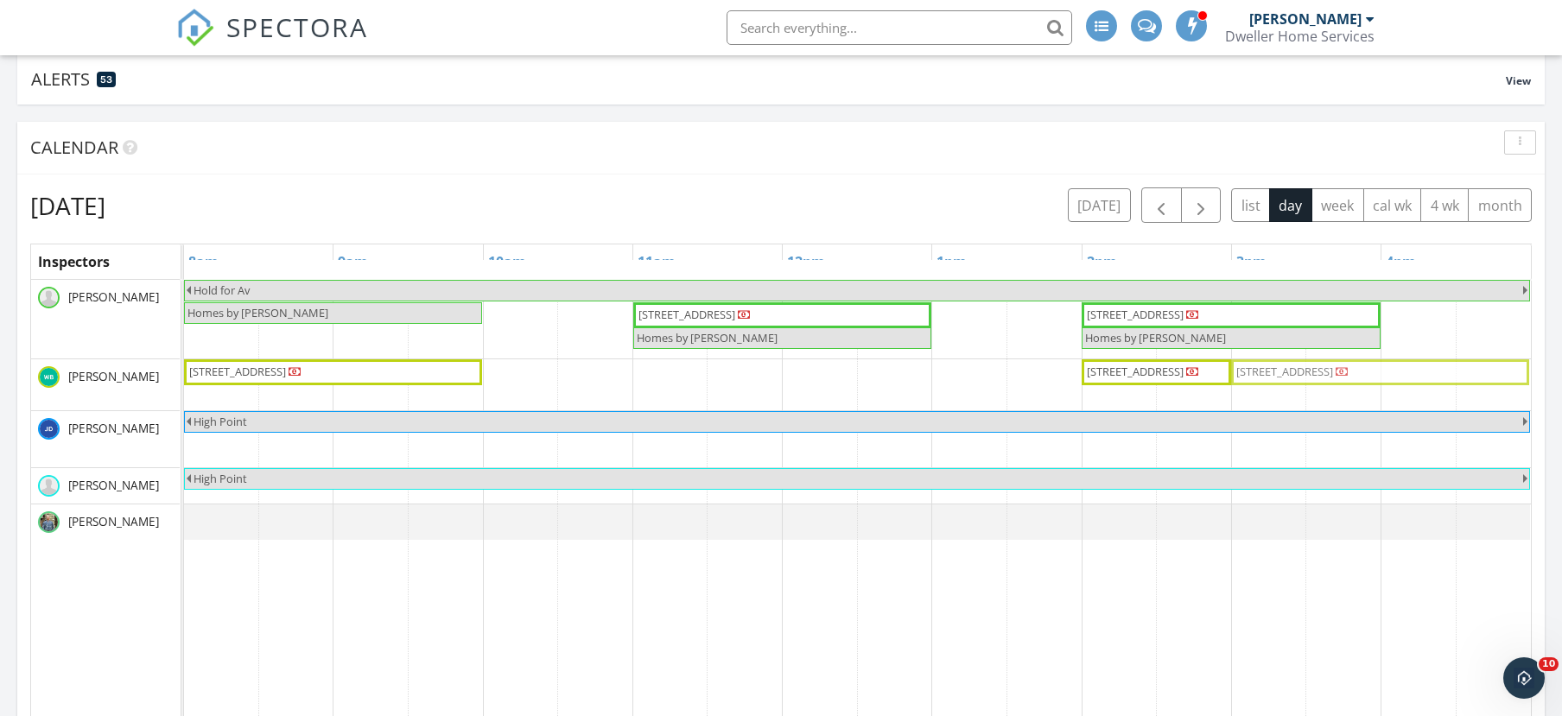
drag, startPoint x: 1306, startPoint y: 446, endPoint x: 1304, endPoint y: 389, distance: 57.0
click at [1303, 378] on tbody "Hold for Av Homes by Avi 19696 Sheriff King St SW, Calgary T2X 5T9 127 Royston …" at bounding box center [857, 410] width 1347 height 260
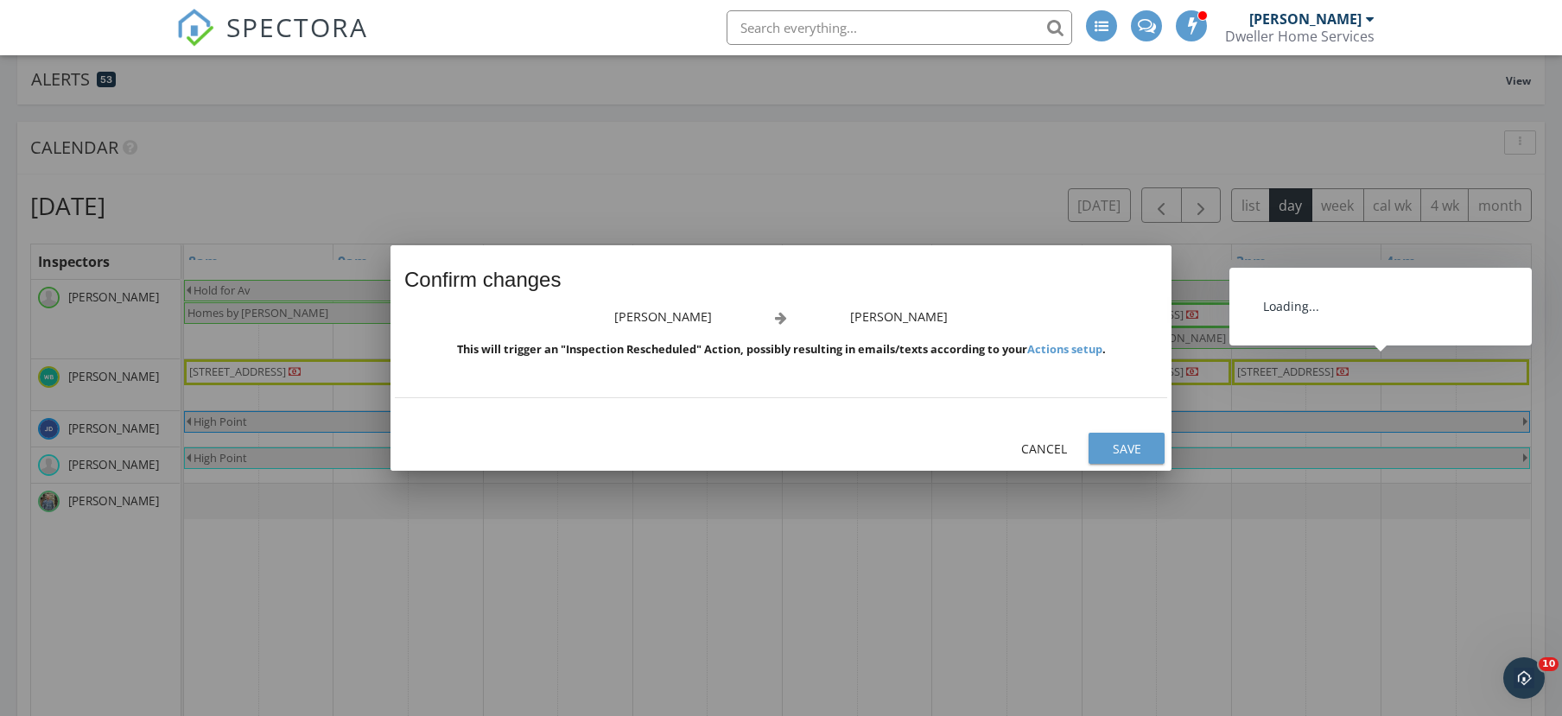
click at [1134, 445] on div "Save" at bounding box center [1126, 449] width 48 height 18
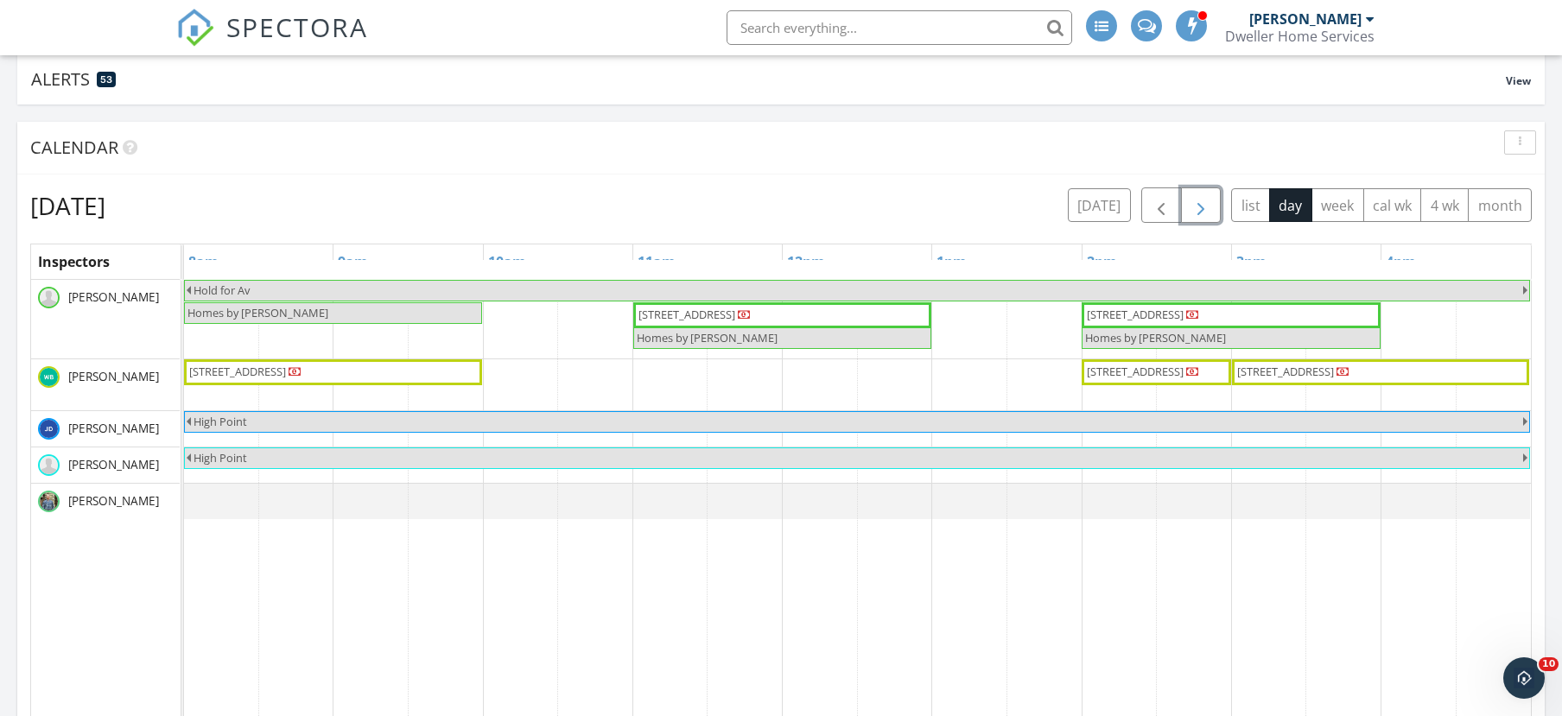
click at [1191, 212] on span "button" at bounding box center [1200, 205] width 21 height 21
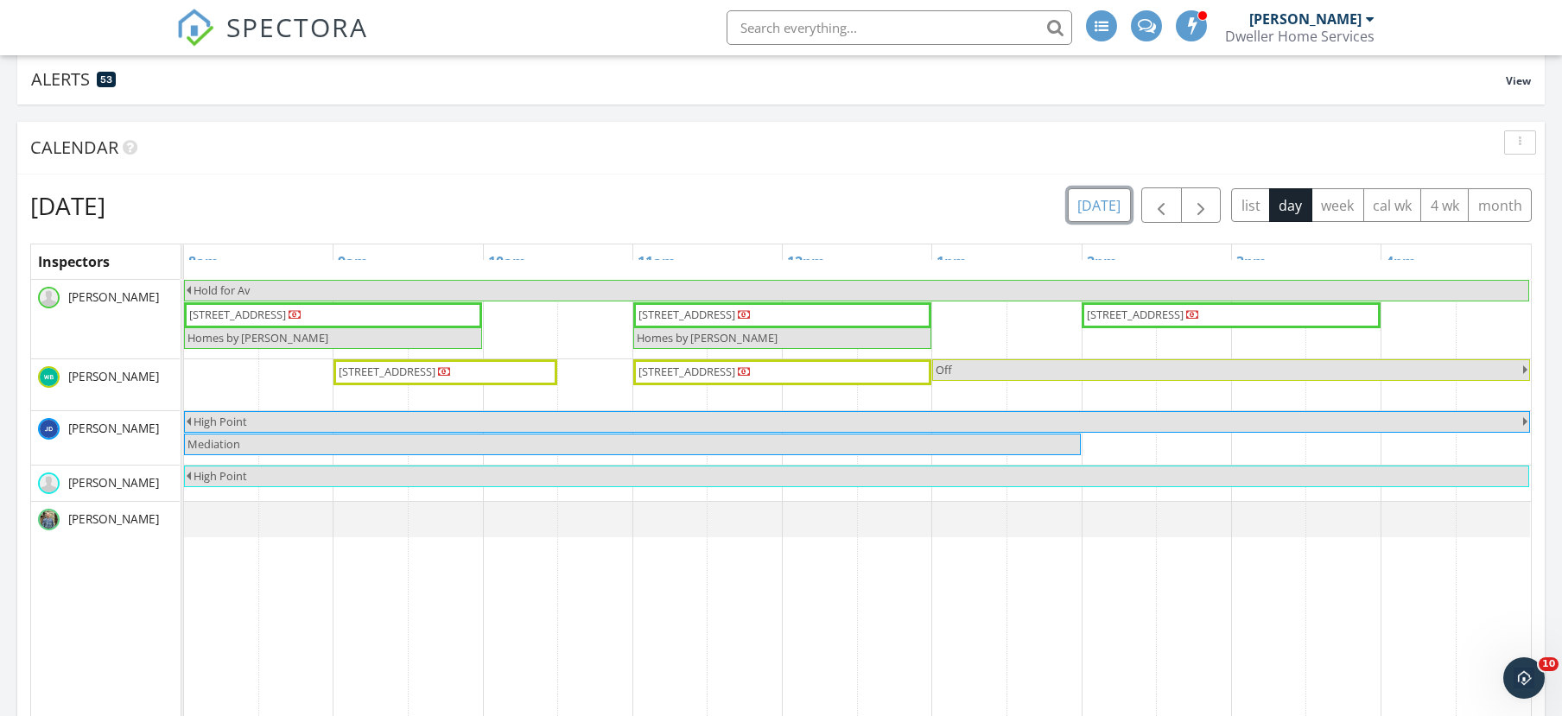
click at [1100, 212] on button "today" at bounding box center [1099, 205] width 63 height 34
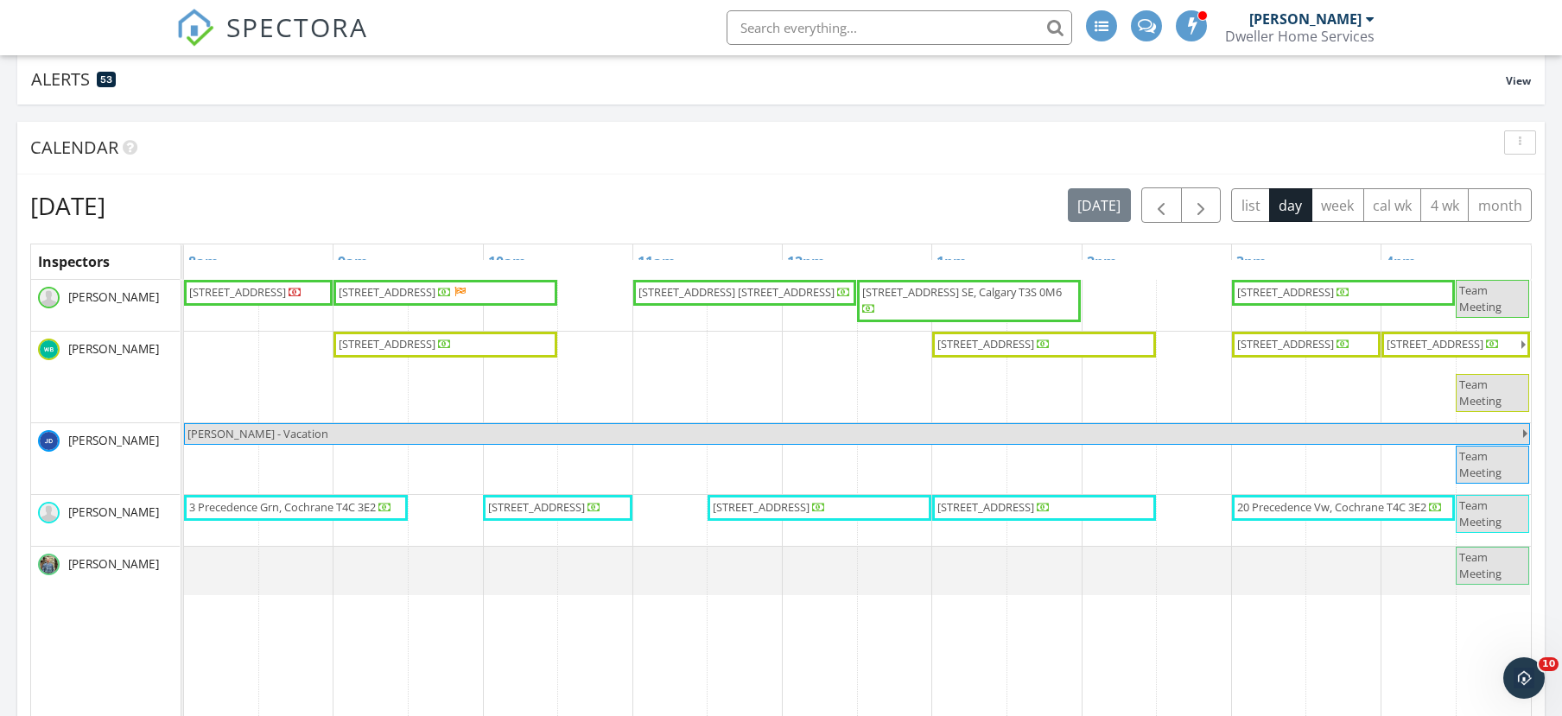
click at [571, 517] on span "3 Belgian Ct., Cochrane T4C 3H5" at bounding box center [544, 507] width 117 height 17
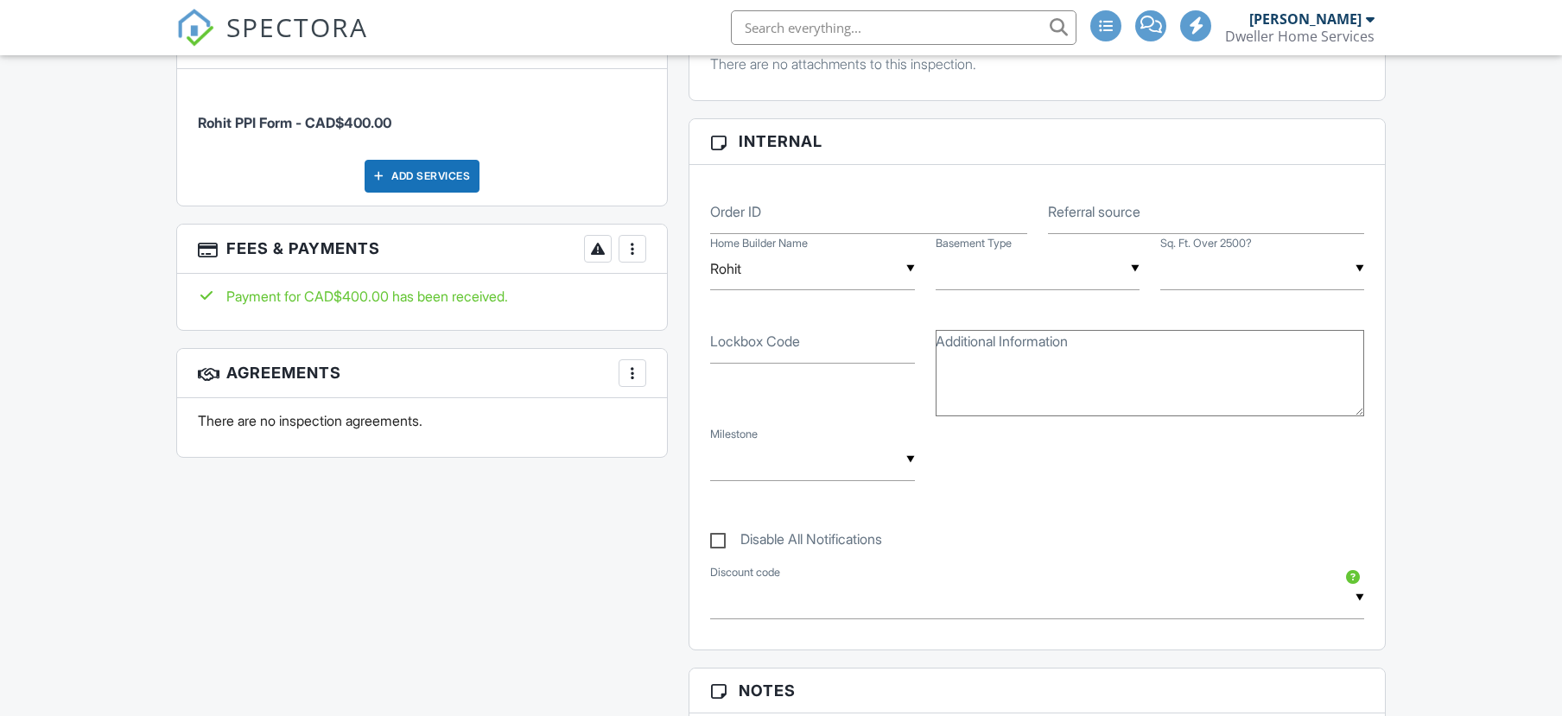
scroll to position [829, 0]
click at [640, 241] on div at bounding box center [632, 248] width 17 height 17
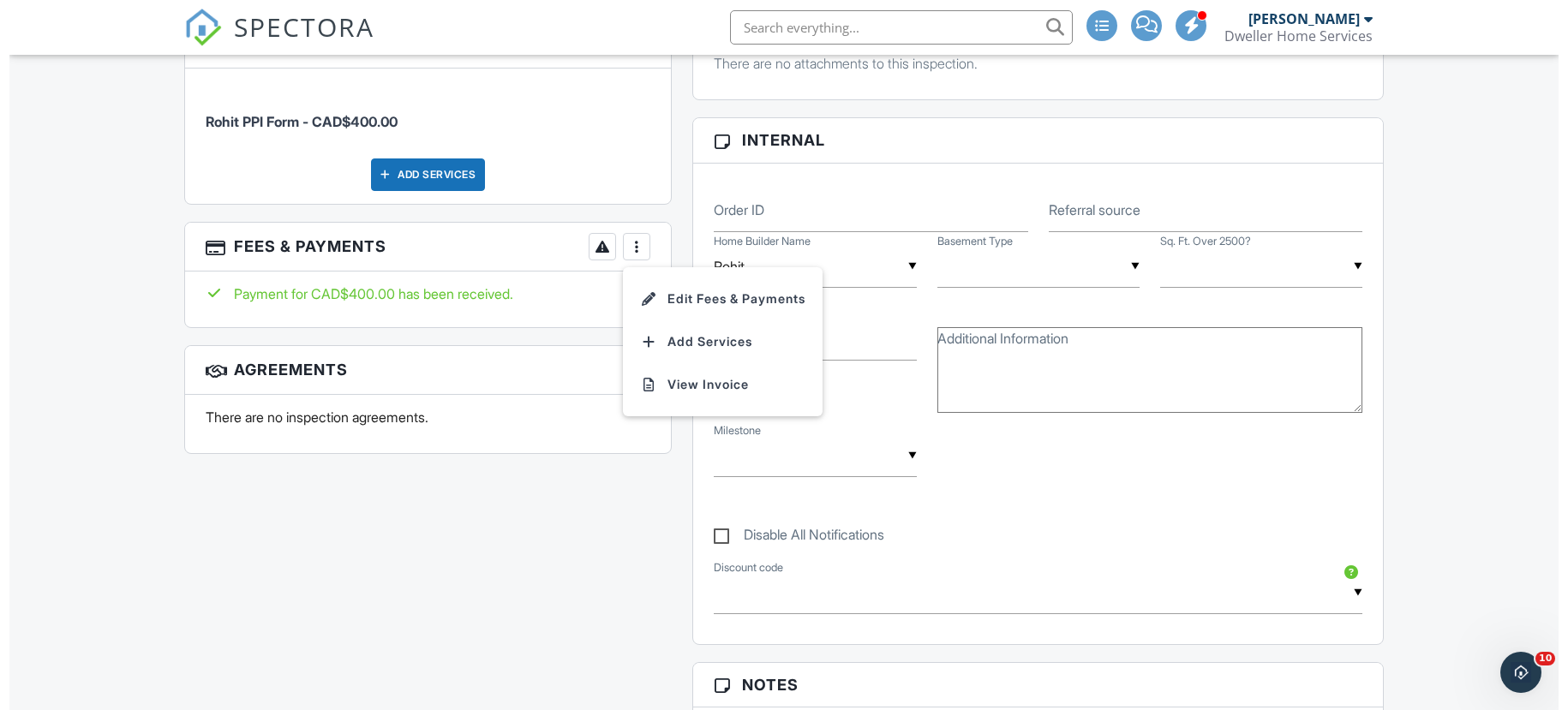
scroll to position [0, 0]
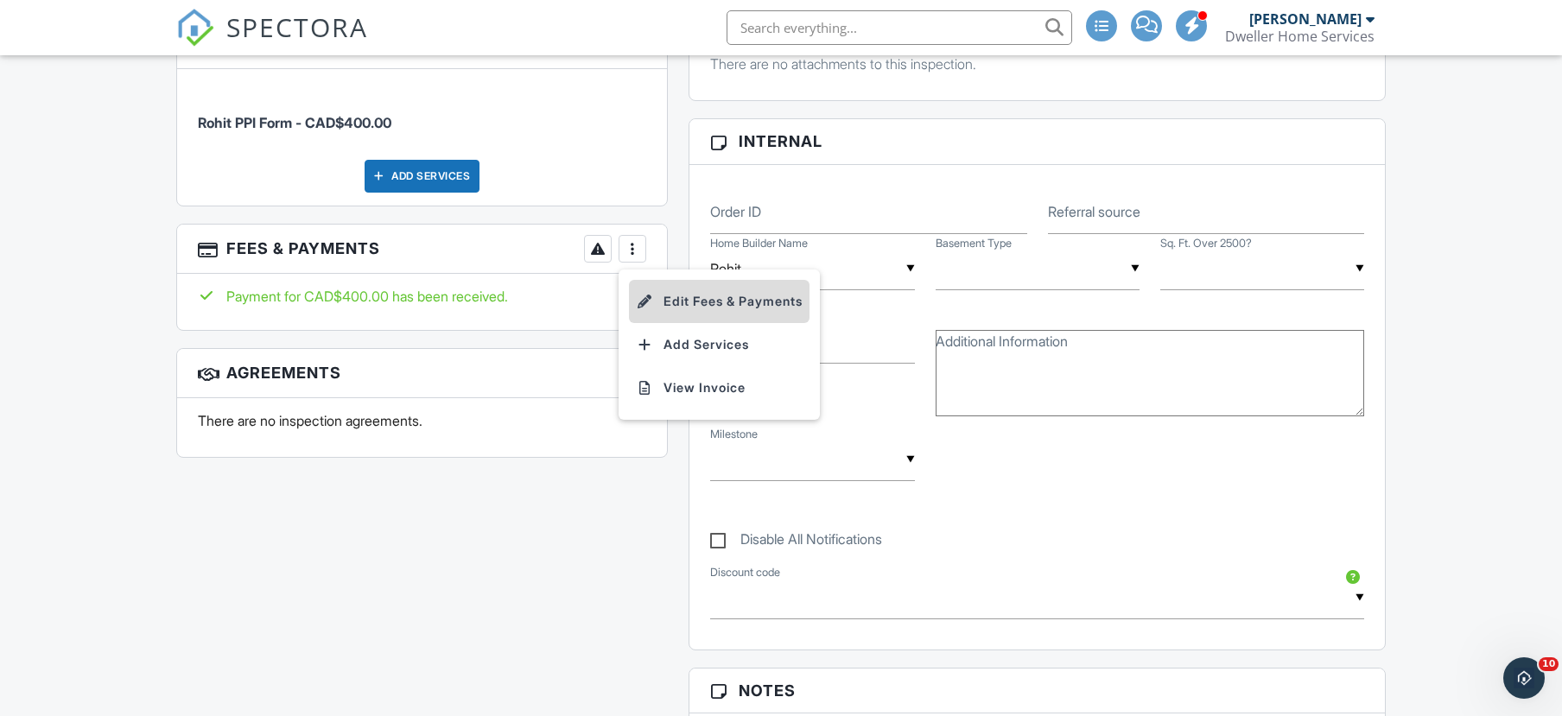
click at [660, 296] on li "Edit Fees & Payments" at bounding box center [719, 301] width 181 height 43
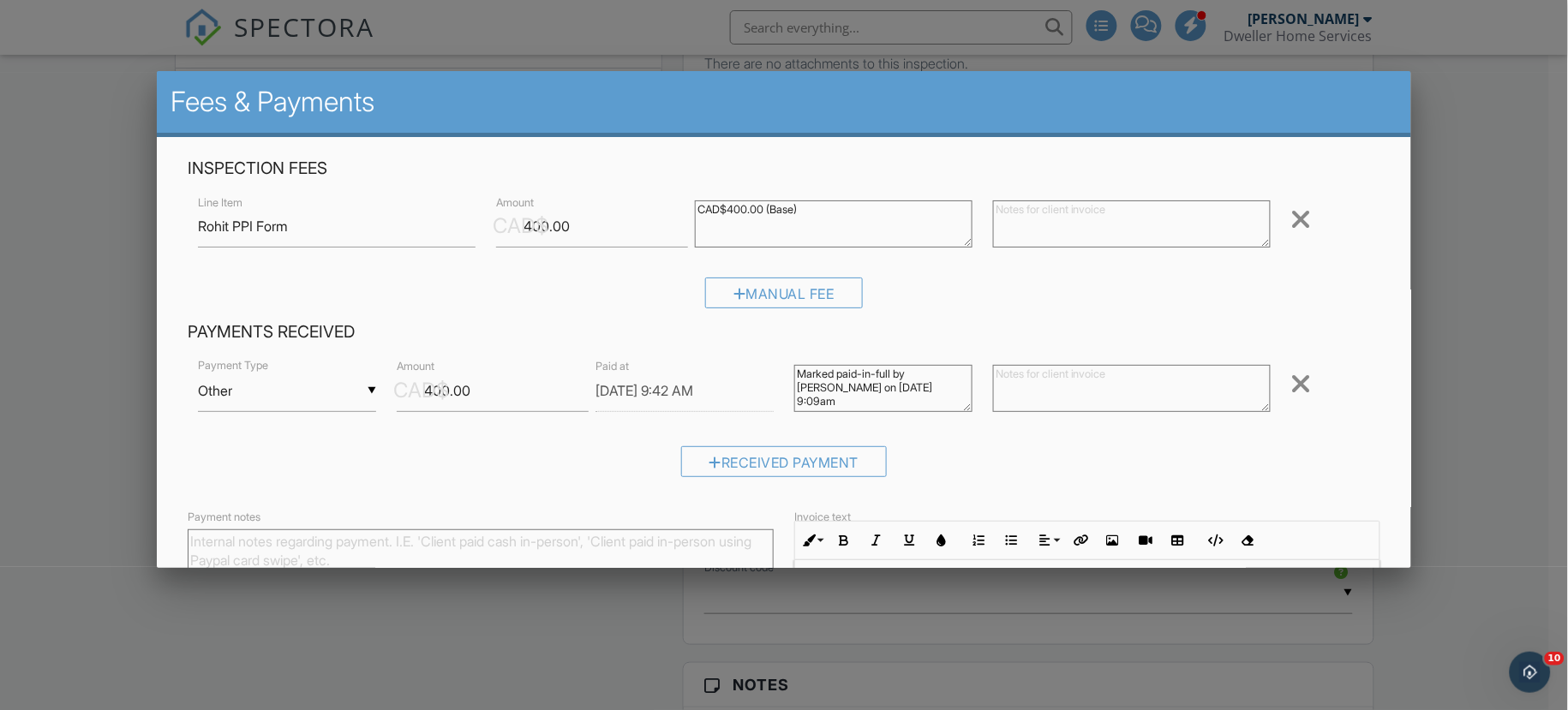
click at [1291, 215] on div at bounding box center [1301, 219] width 21 height 28
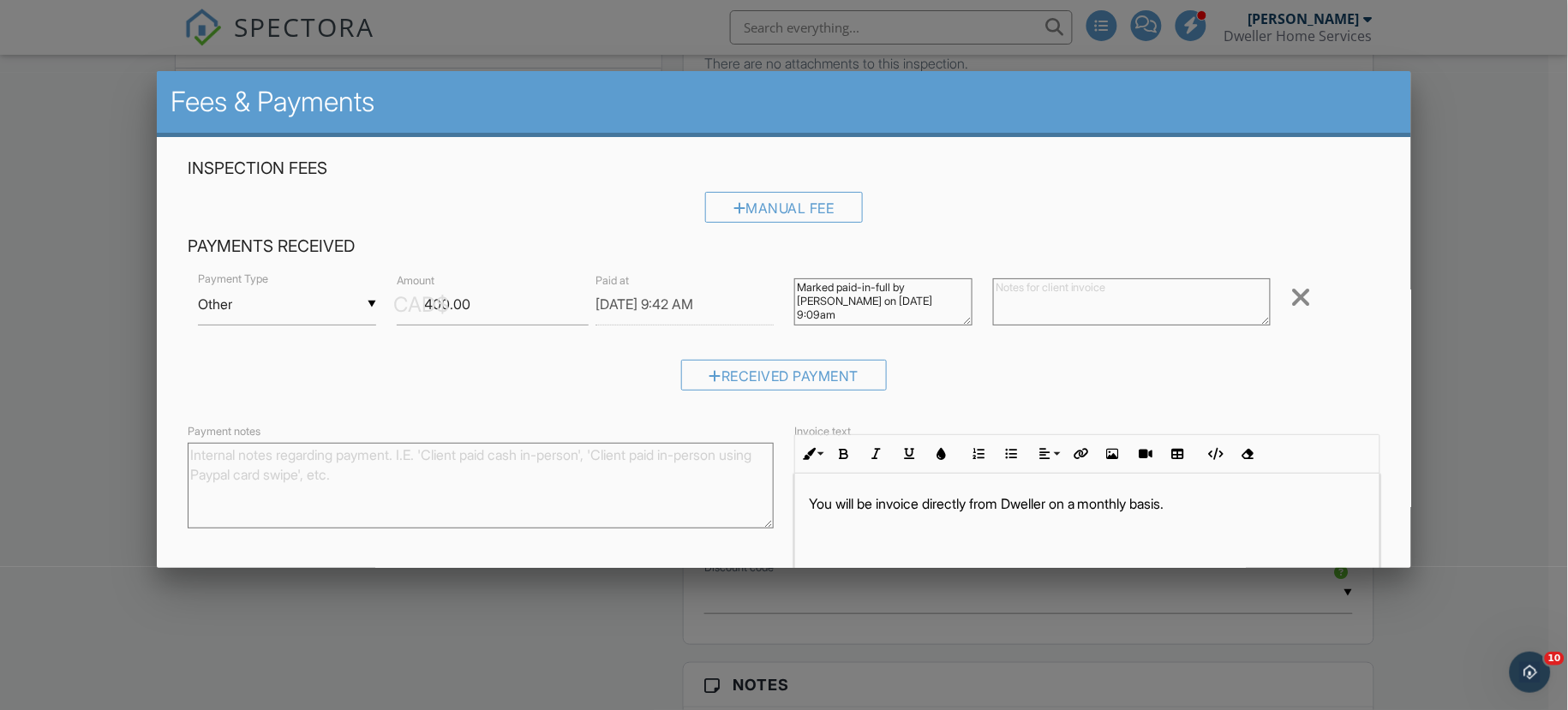
click at [1291, 297] on div at bounding box center [1301, 297] width 21 height 28
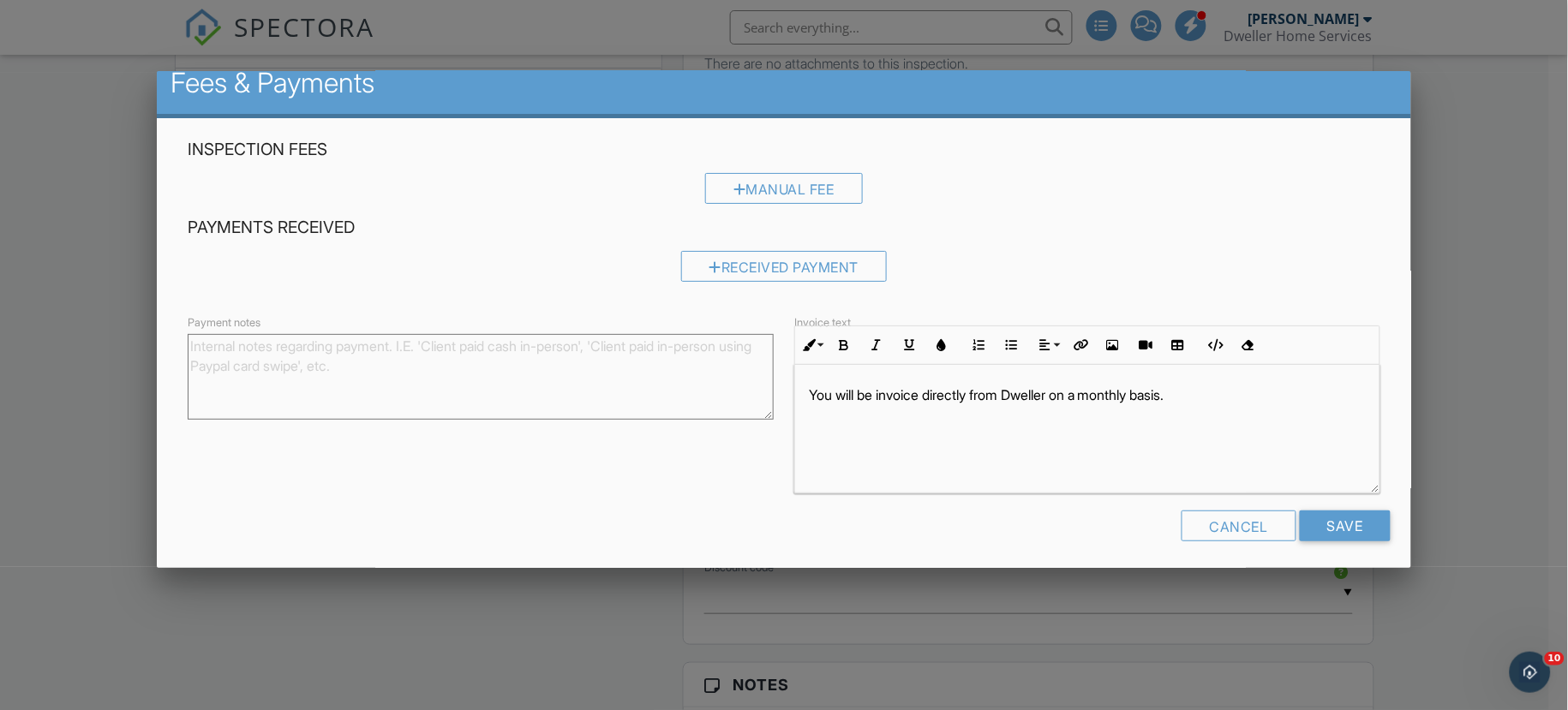
scroll to position [25, 0]
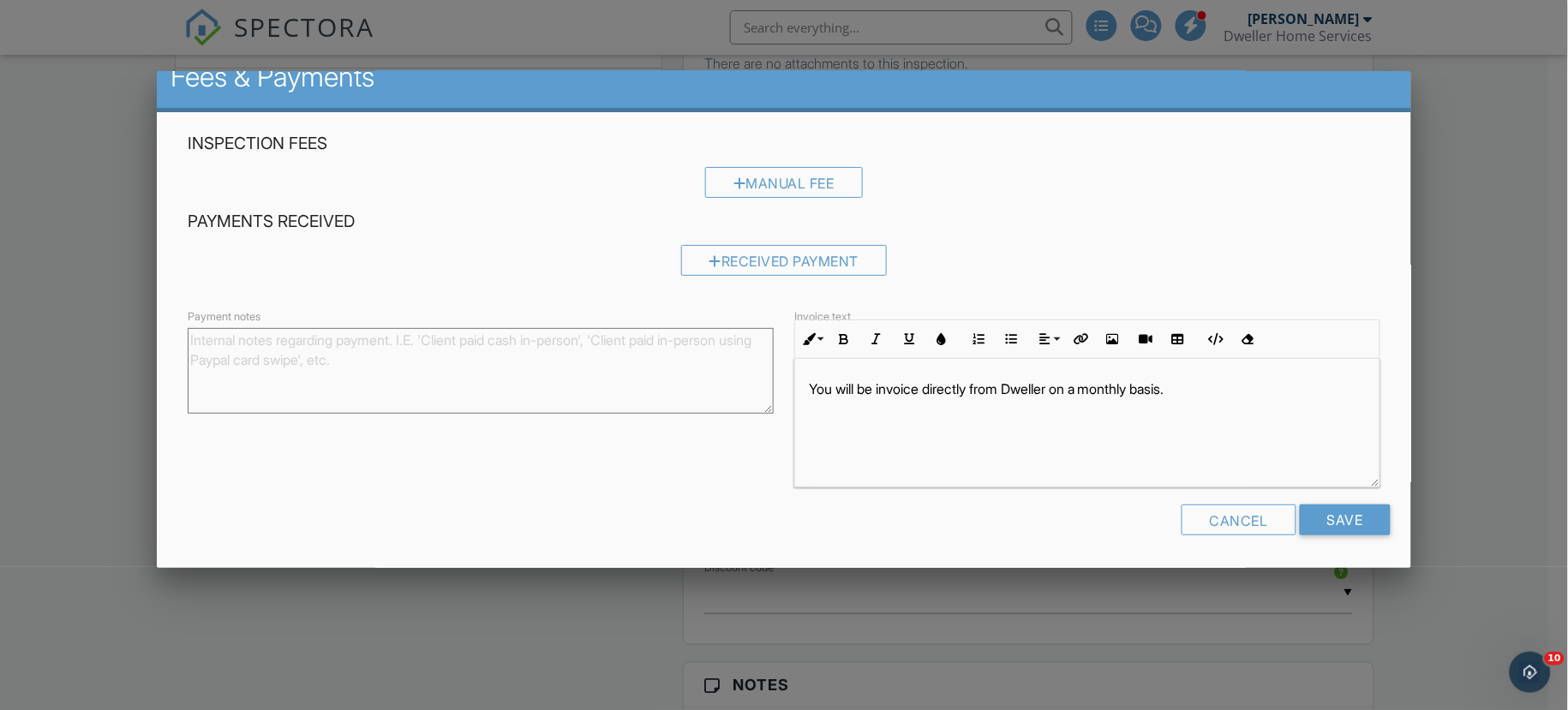
click at [1319, 534] on div "Cancel Save" at bounding box center [784, 527] width 1213 height 44
click at [1319, 532] on input "Save" at bounding box center [1345, 520] width 91 height 31
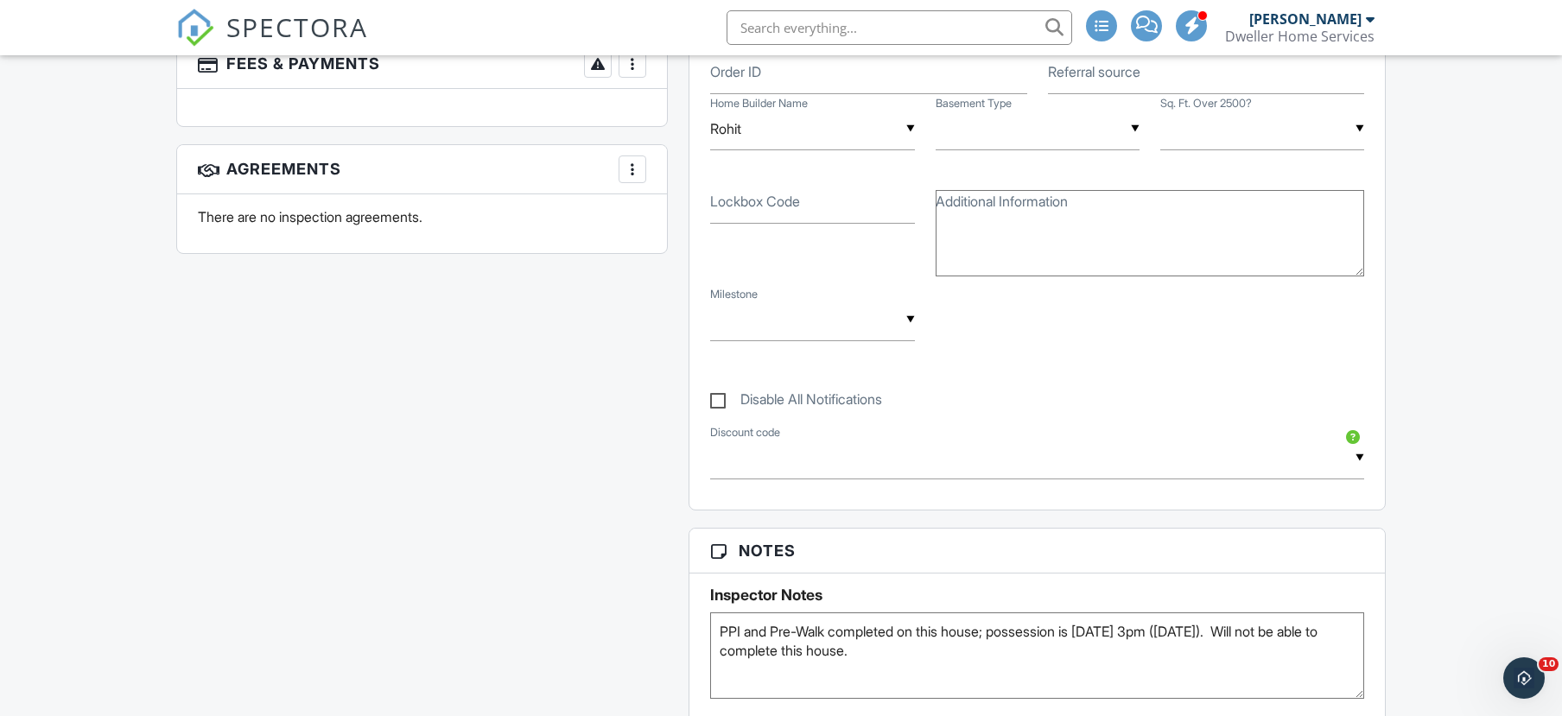
scroll to position [950, 0]
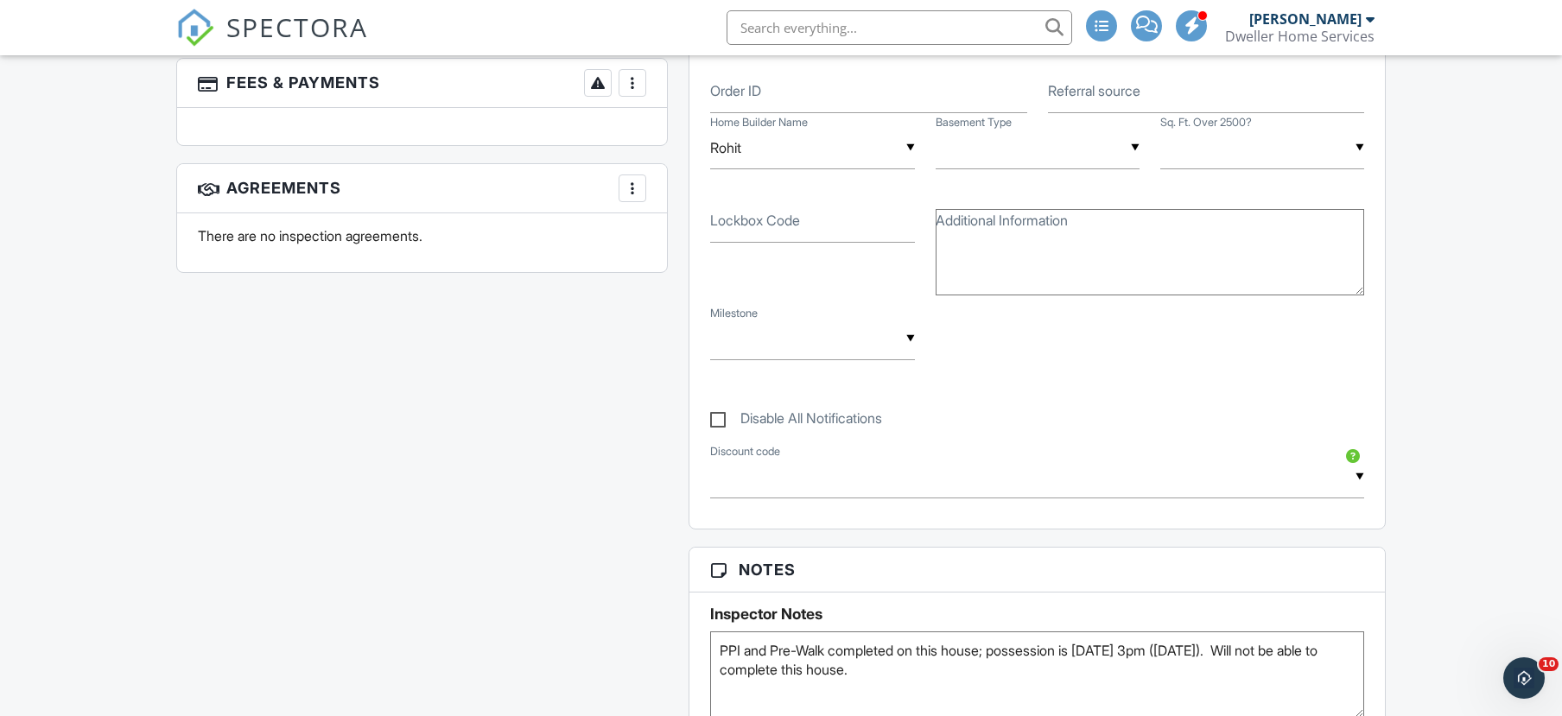
click at [306, 31] on span "SPECTORA" at bounding box center [297, 27] width 142 height 36
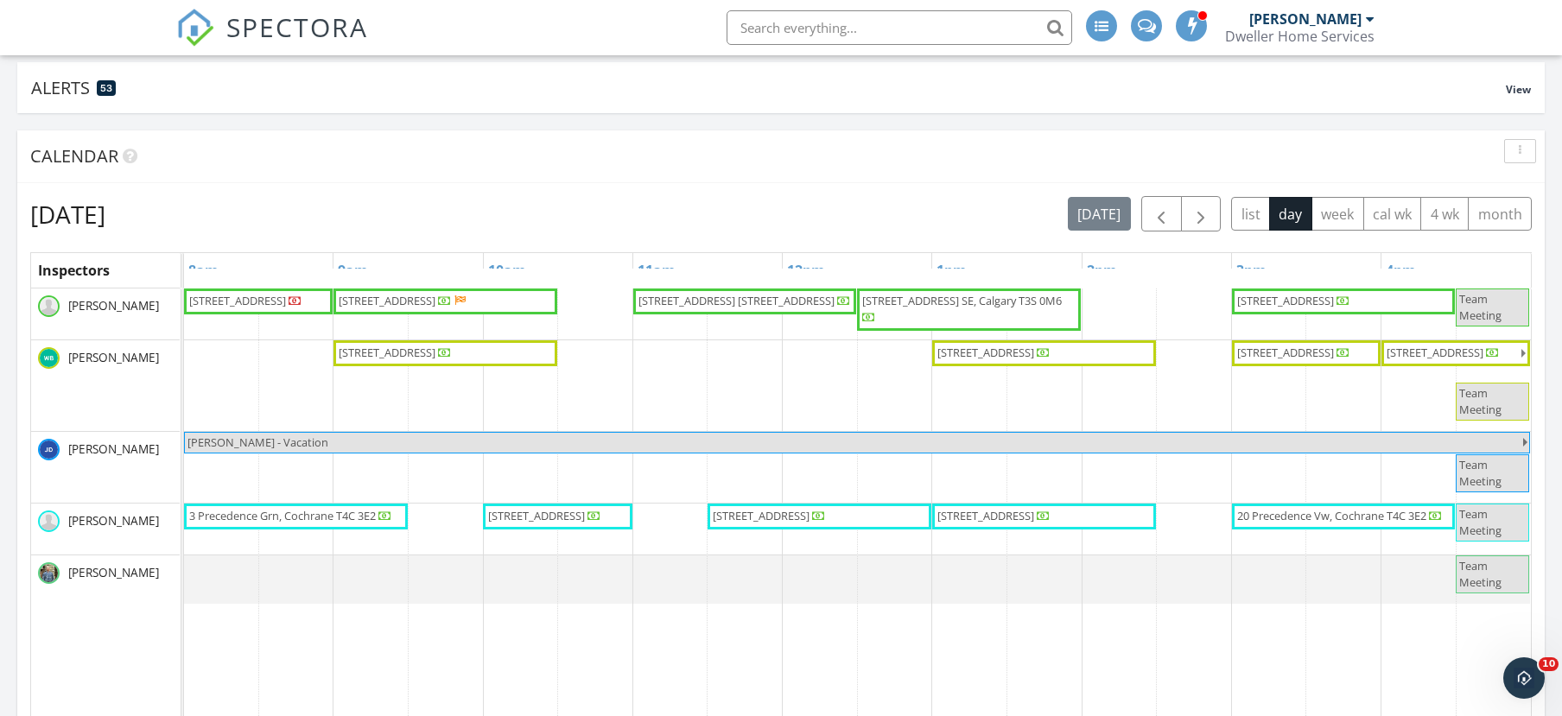
scroll to position [173, 0]
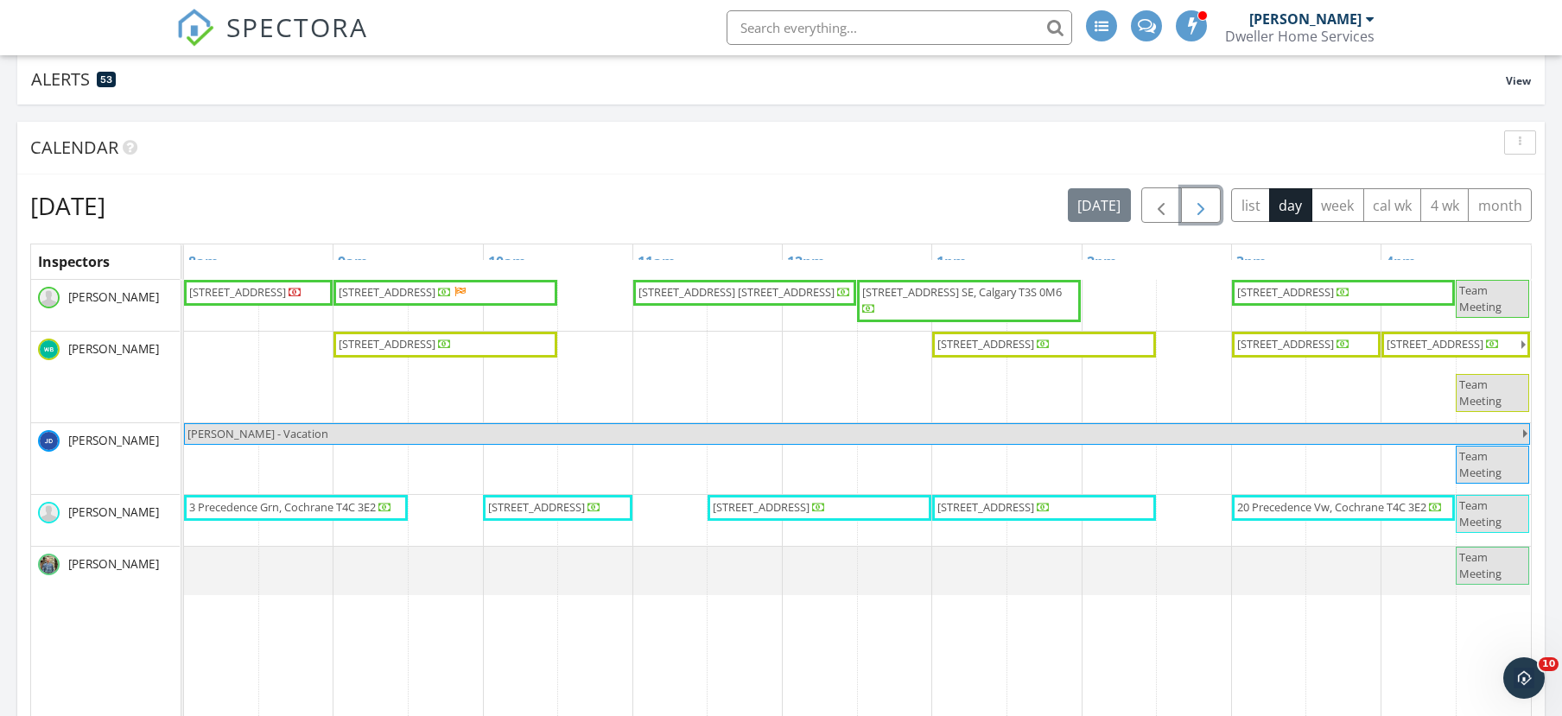
click at [1197, 216] on span "button" at bounding box center [1200, 205] width 21 height 21
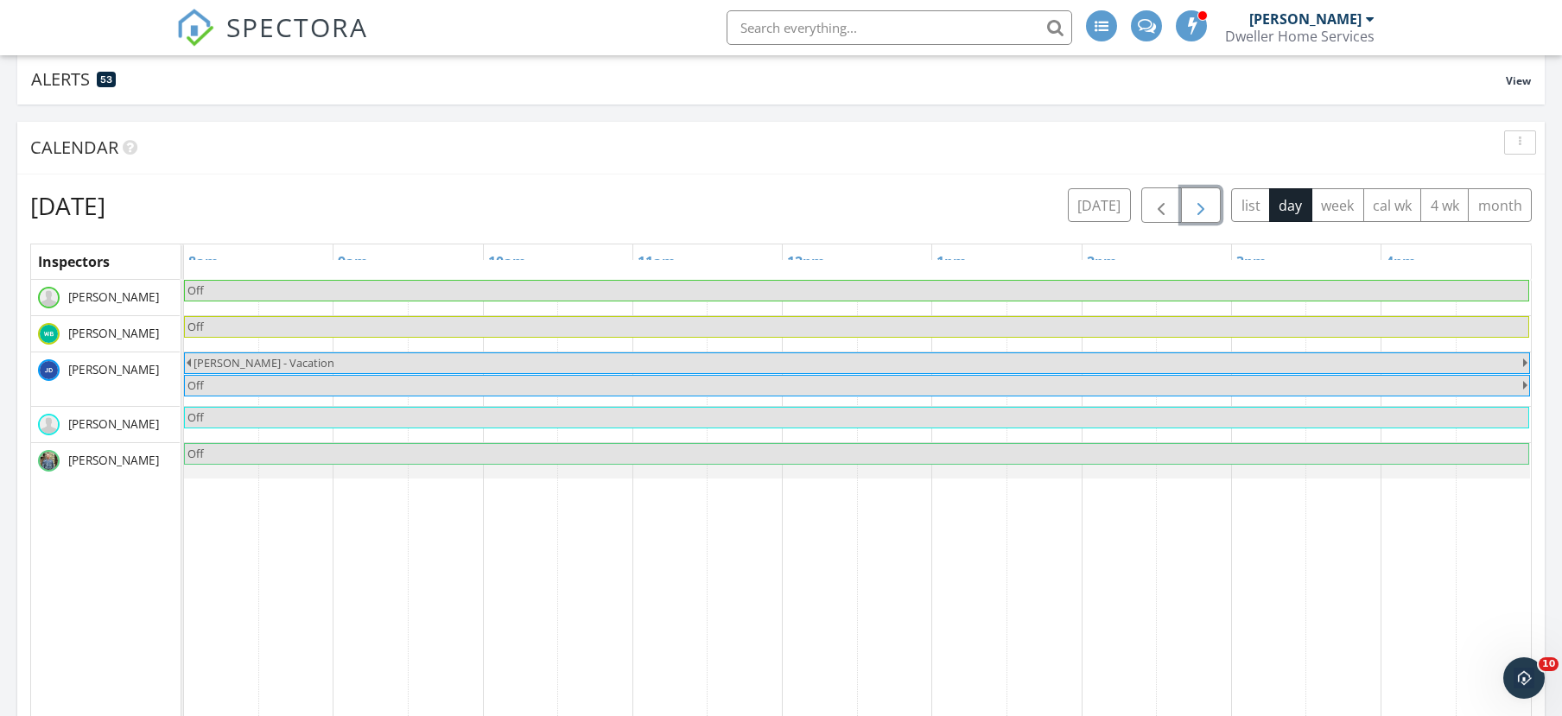
click at [1197, 216] on span "button" at bounding box center [1200, 205] width 21 height 21
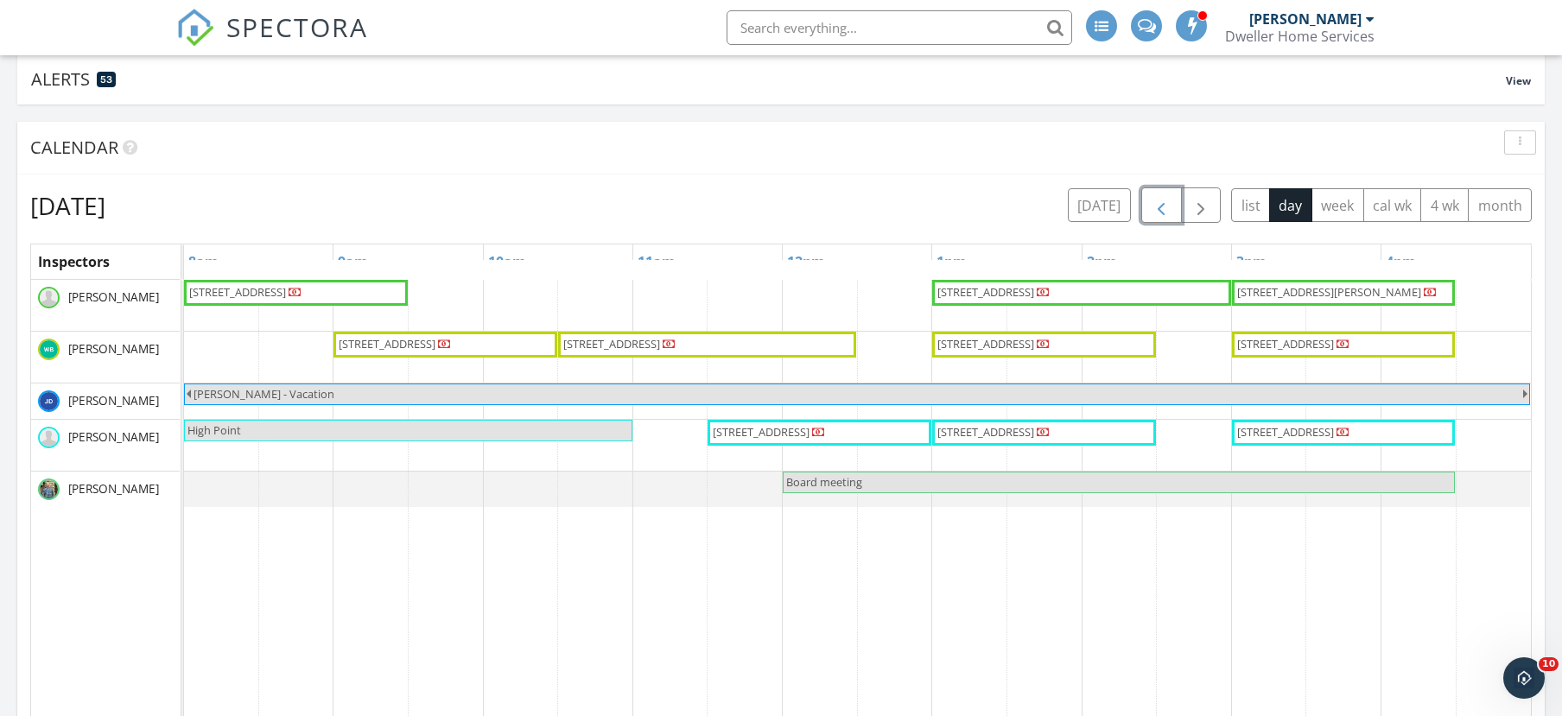
click at [1158, 206] on span "button" at bounding box center [1161, 205] width 21 height 21
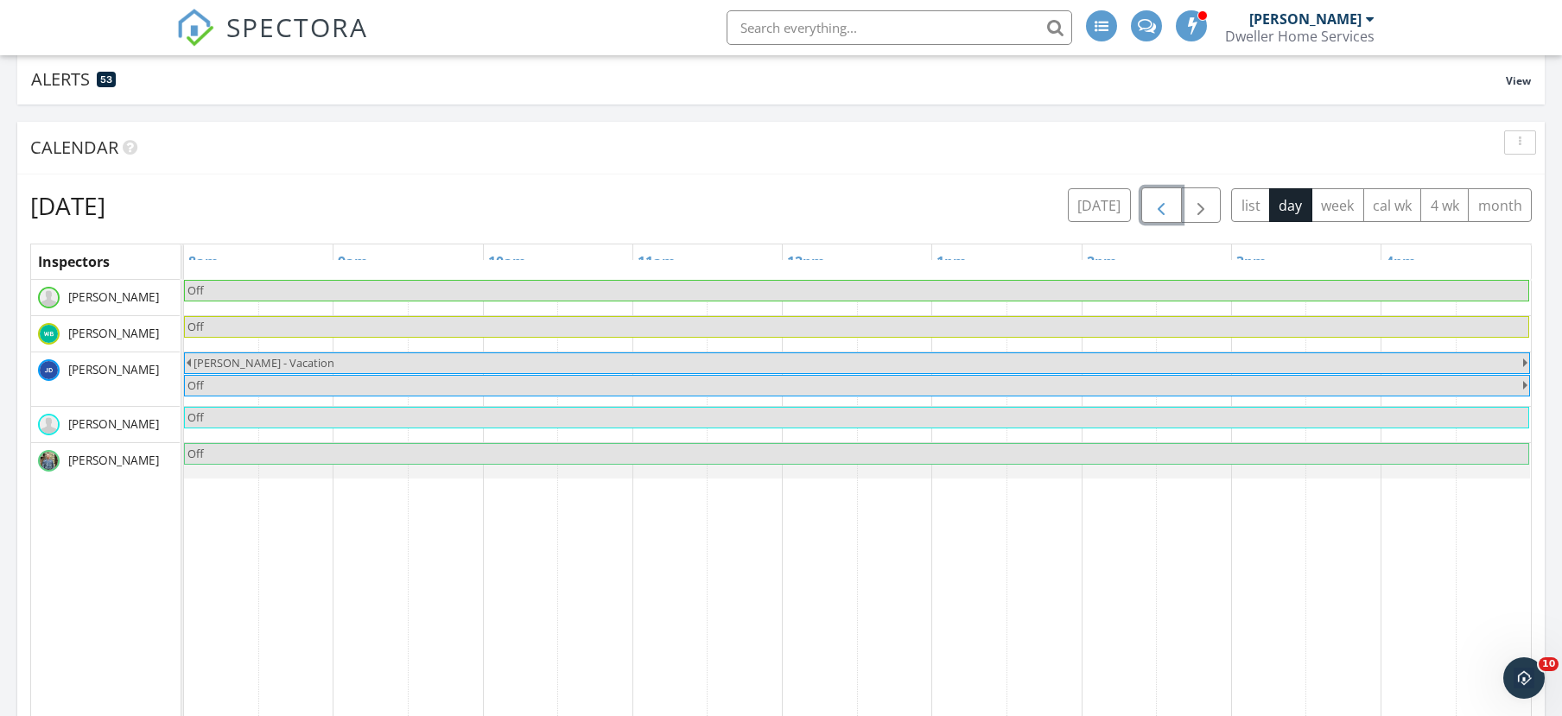
click at [1158, 206] on span "button" at bounding box center [1161, 205] width 21 height 21
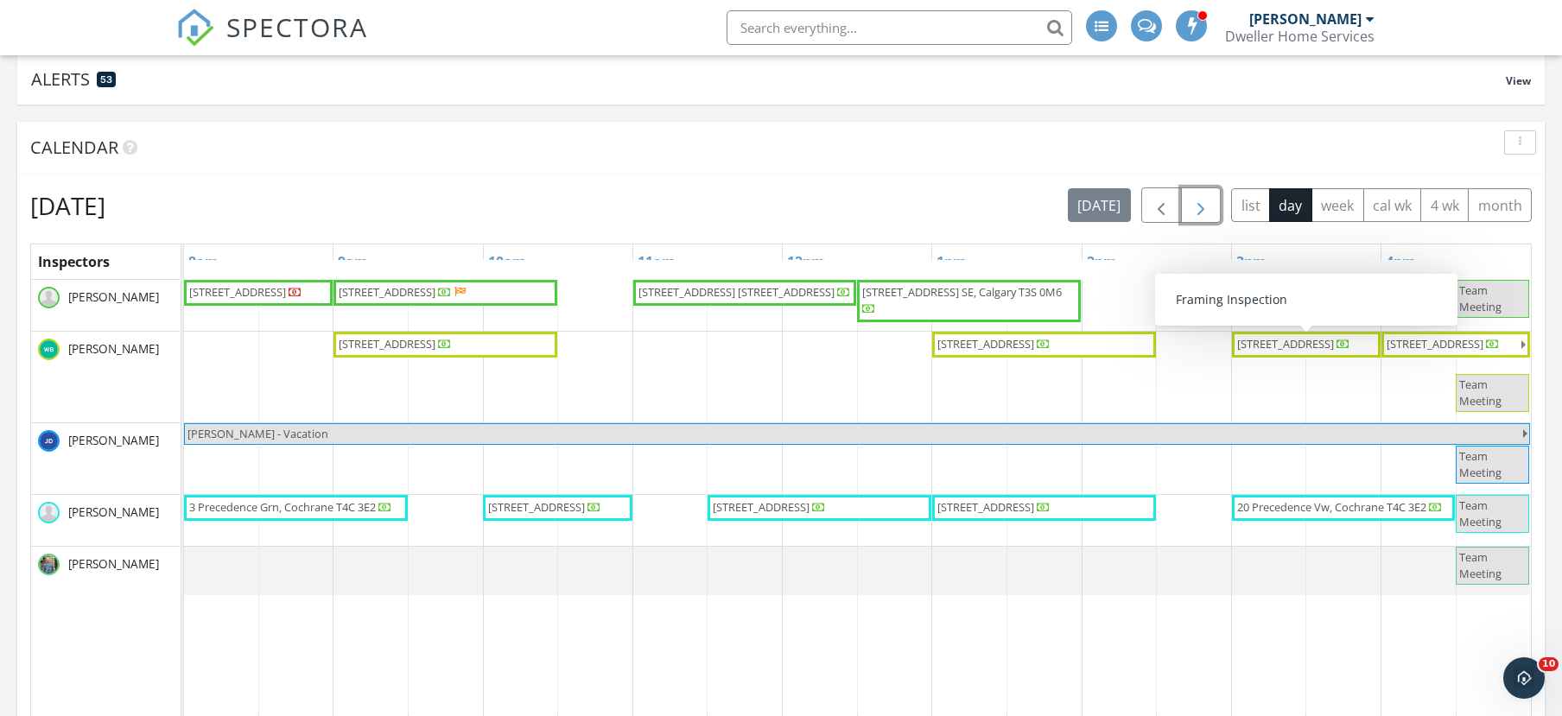
click at [1194, 207] on span "button" at bounding box center [1200, 205] width 21 height 21
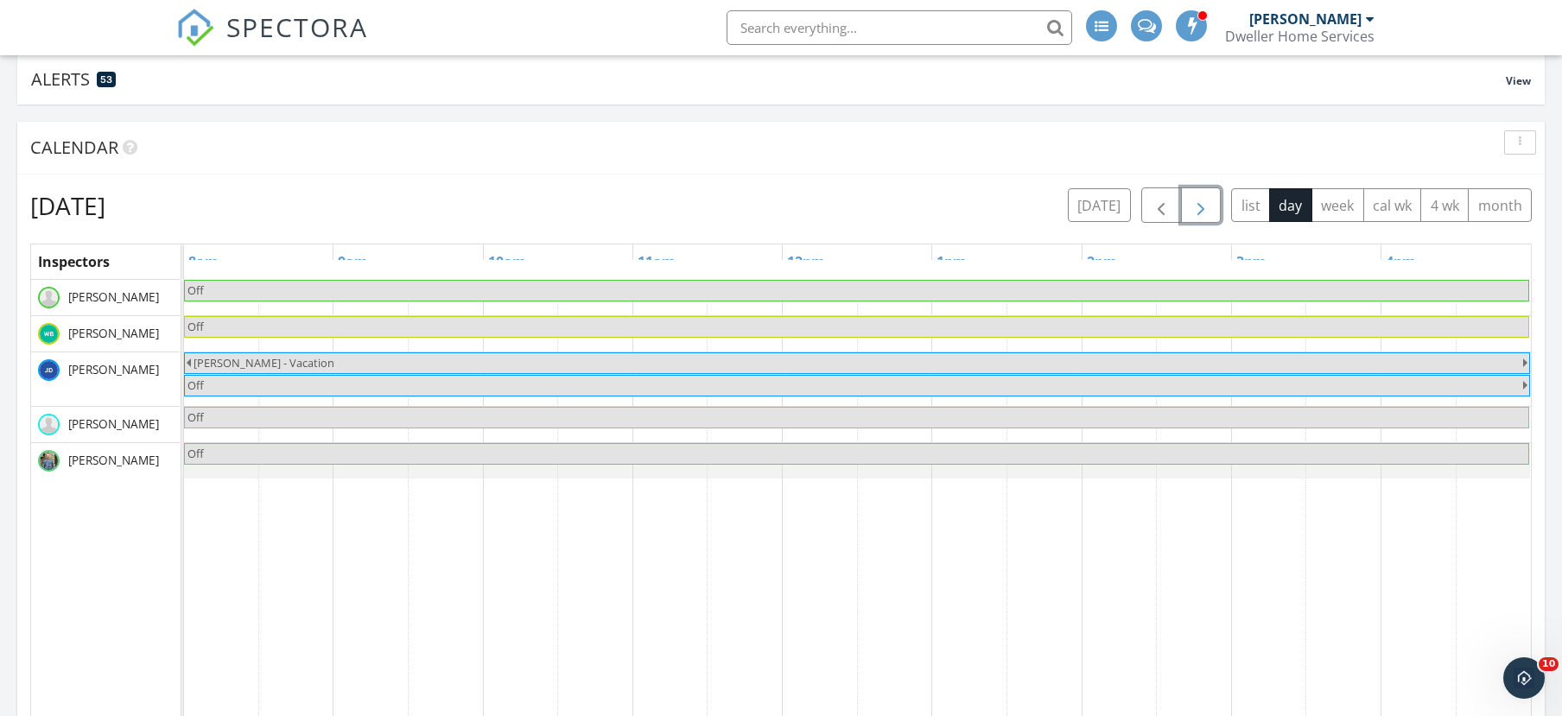
click at [1194, 207] on span "button" at bounding box center [1200, 205] width 21 height 21
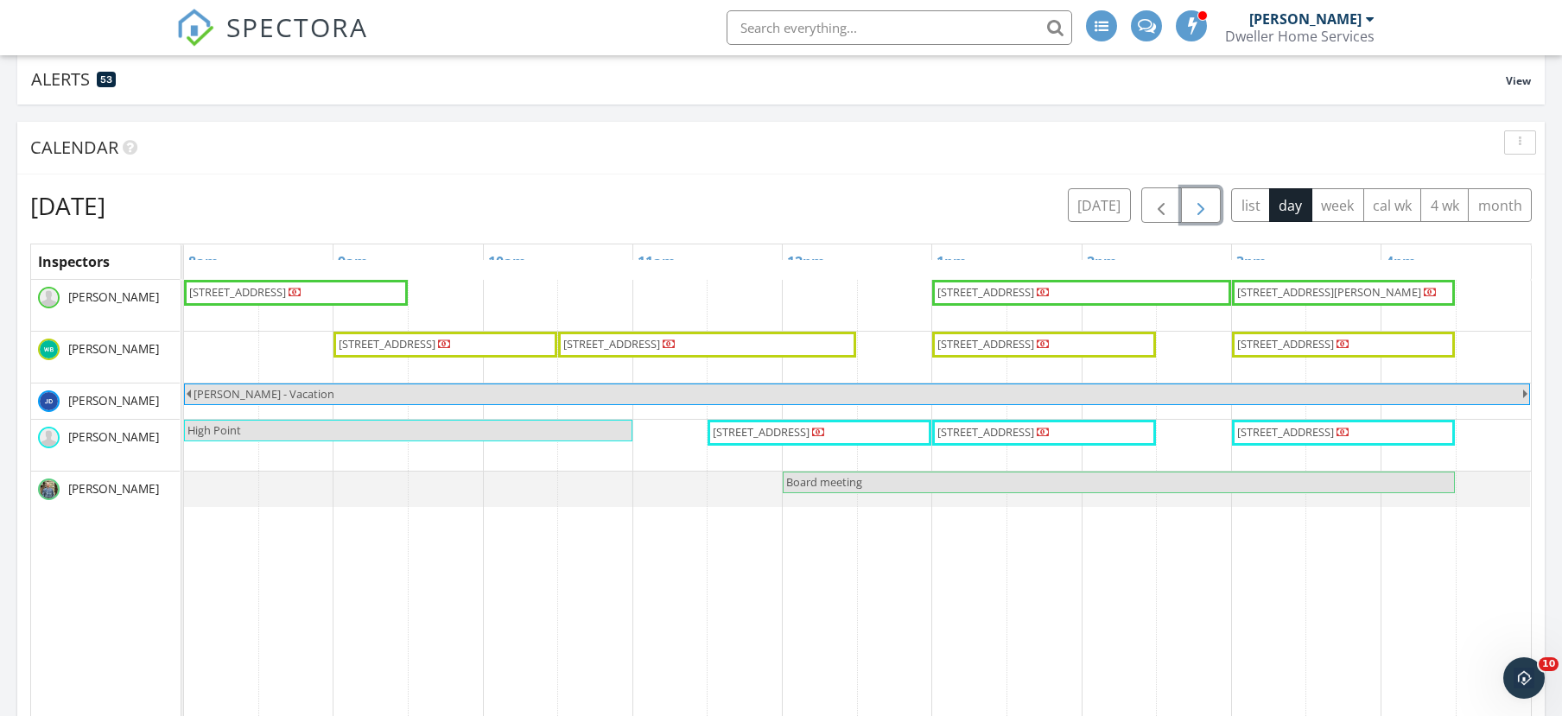
click at [1211, 217] on button "button" at bounding box center [1201, 204] width 41 height 35
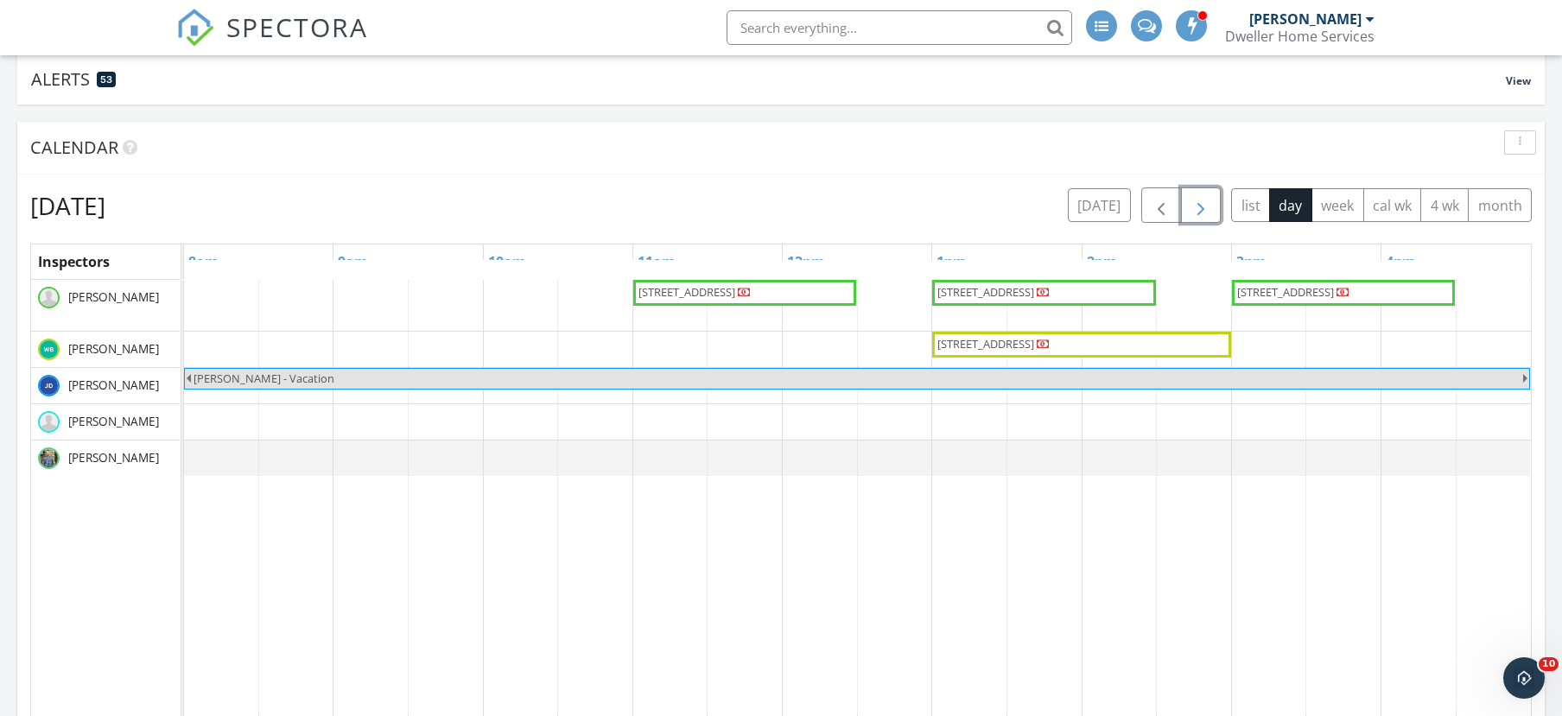
click at [1191, 200] on span "button" at bounding box center [1200, 205] width 21 height 21
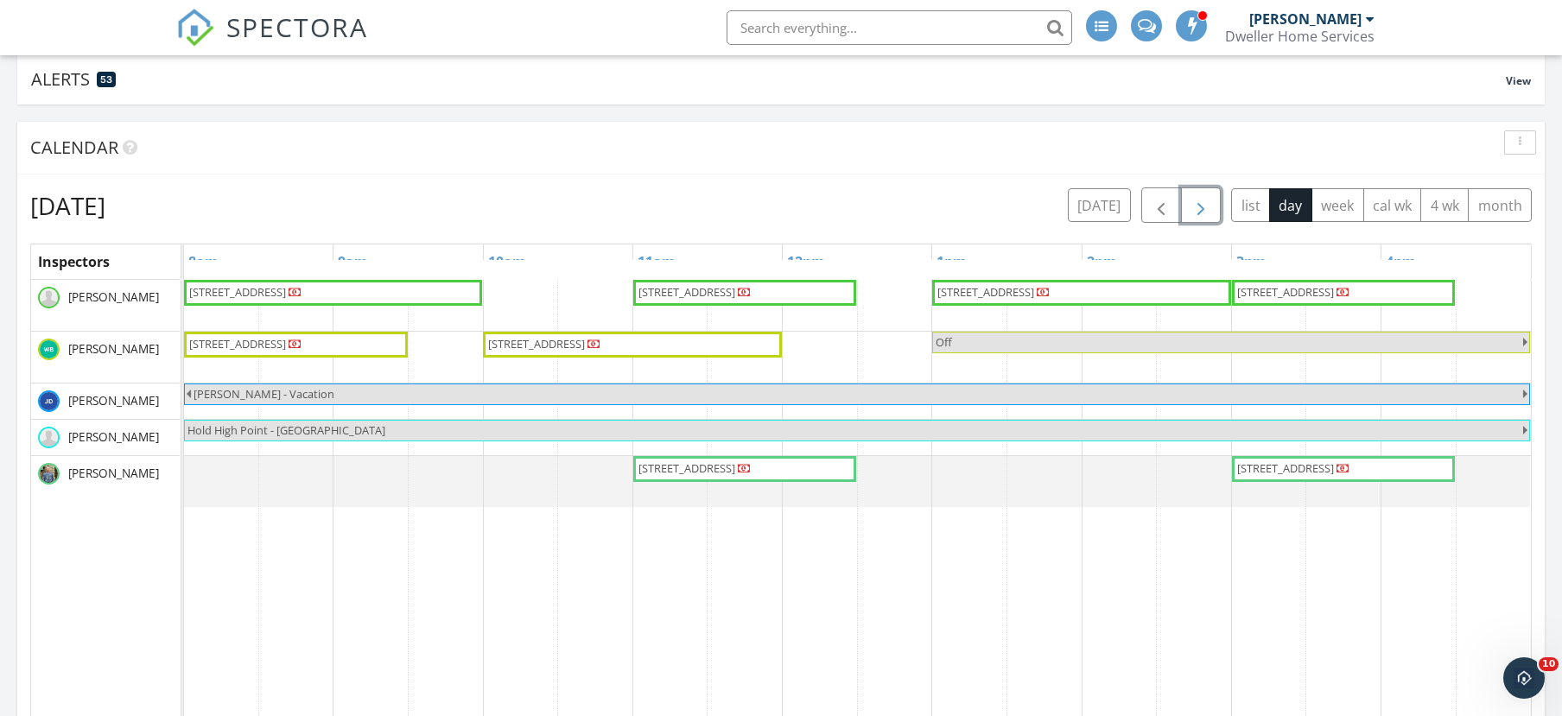
click at [1191, 200] on span "button" at bounding box center [1200, 205] width 21 height 21
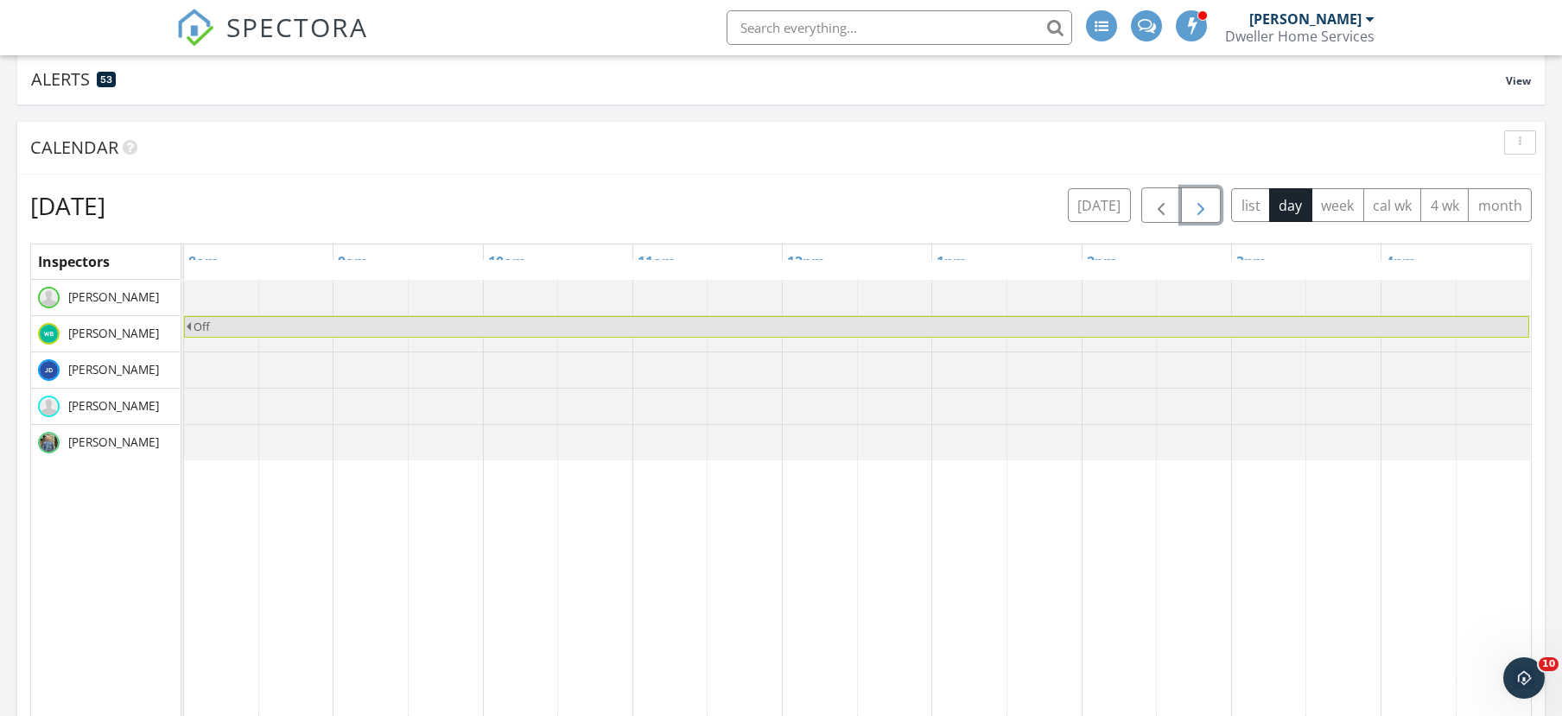
click at [1191, 200] on span "button" at bounding box center [1200, 205] width 21 height 21
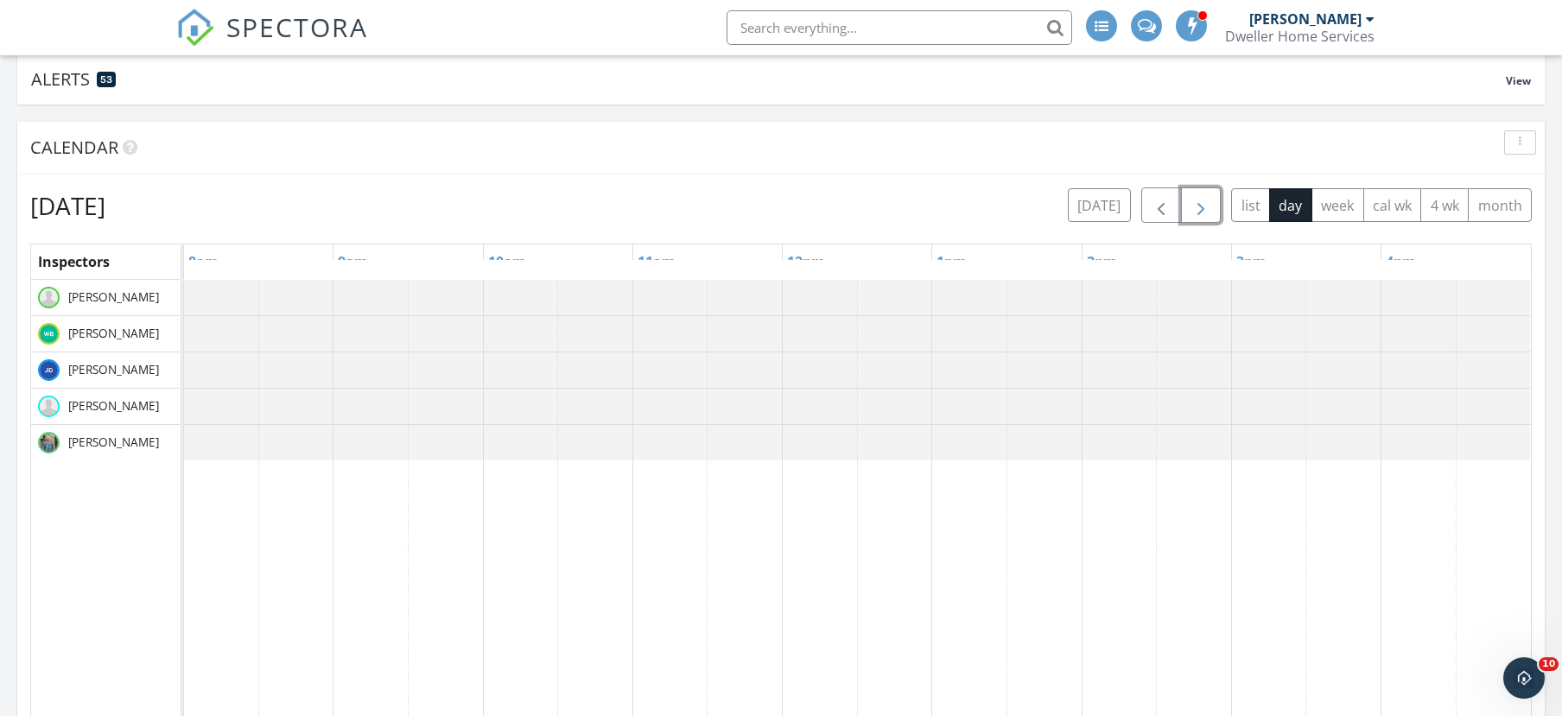
click at [1191, 200] on span "button" at bounding box center [1200, 205] width 21 height 21
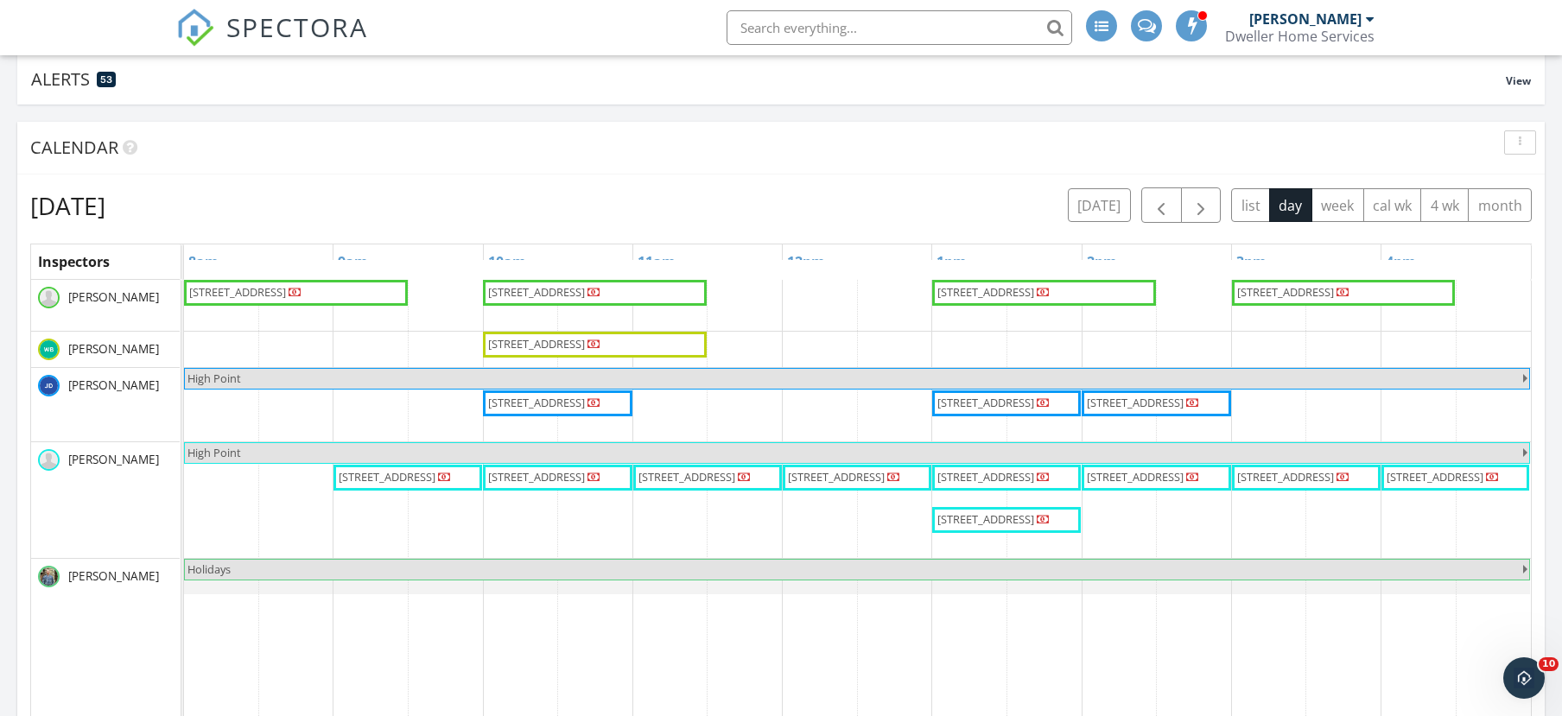
click at [974, 157] on div "Calendar" at bounding box center [767, 148] width 1475 height 26
click at [980, 187] on div "Monday, October 6, 2025 today list day week cal wk 4 wk month Inspectors 8am 9a…" at bounding box center [780, 523] width 1527 height 699
click at [1192, 206] on span "button" at bounding box center [1200, 205] width 21 height 21
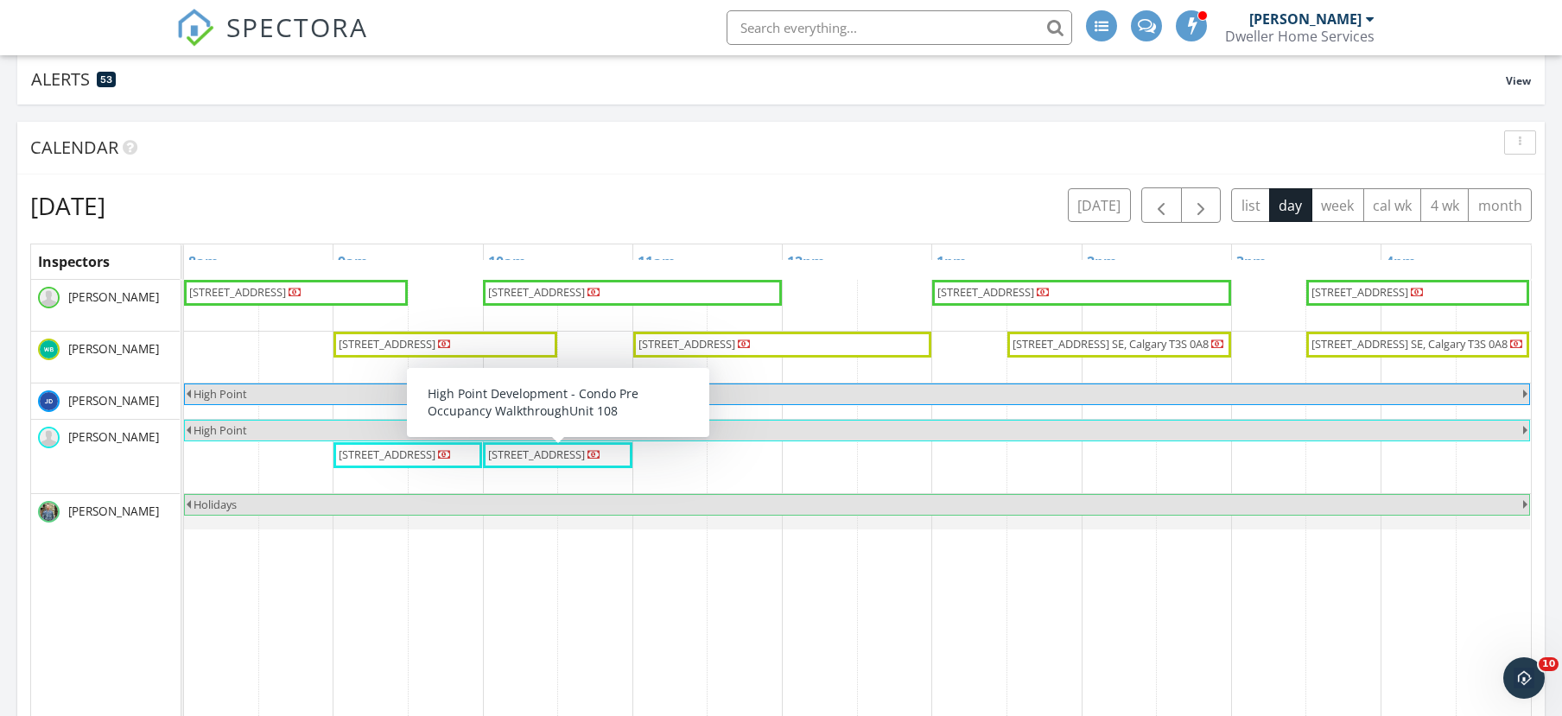
click at [713, 197] on div "Tuesday, October 7, 2025 today list day week cal wk 4 wk month" at bounding box center [780, 204] width 1501 height 35
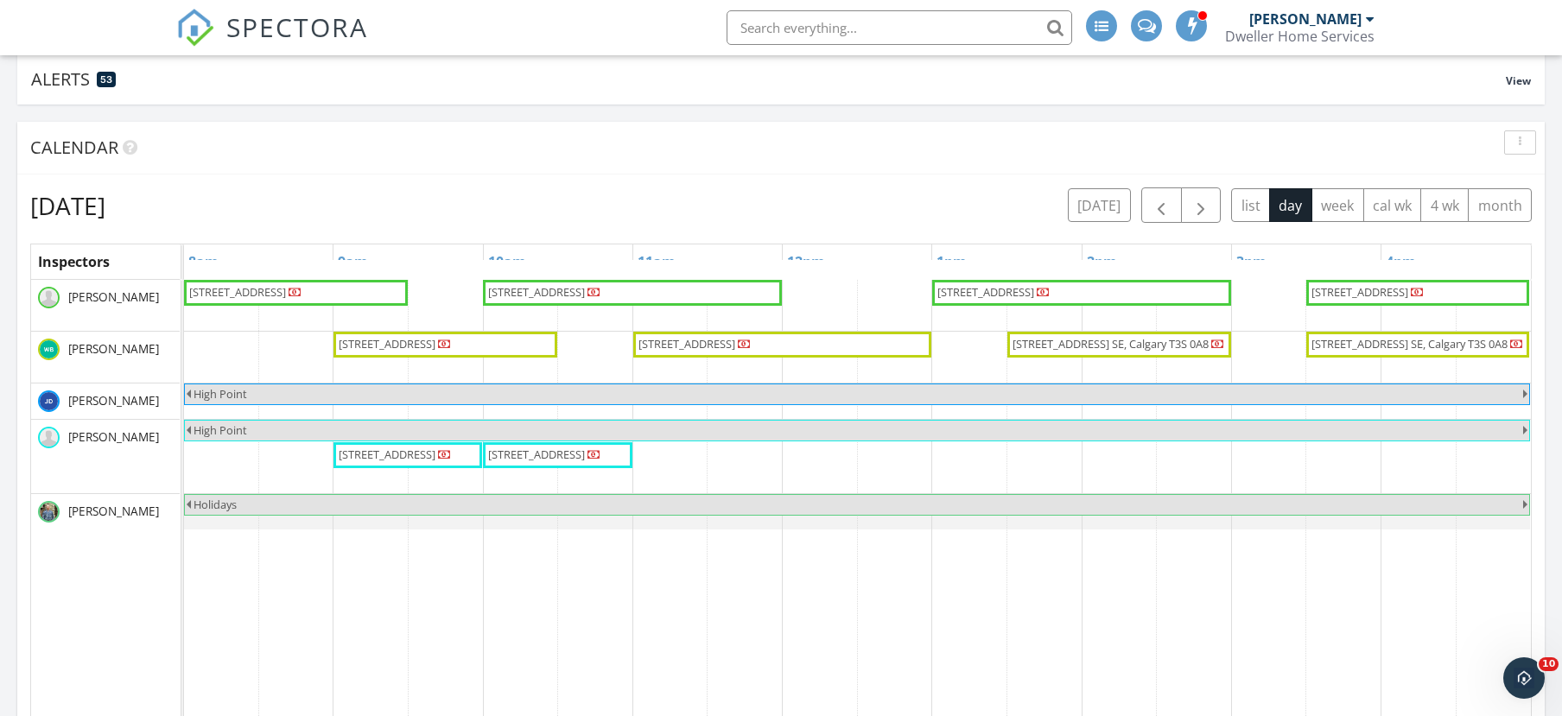
click at [836, 200] on div "Tuesday, October 7, 2025 today list day week cal wk 4 wk month" at bounding box center [780, 204] width 1501 height 35
